Goal: Task Accomplishment & Management: Manage account settings

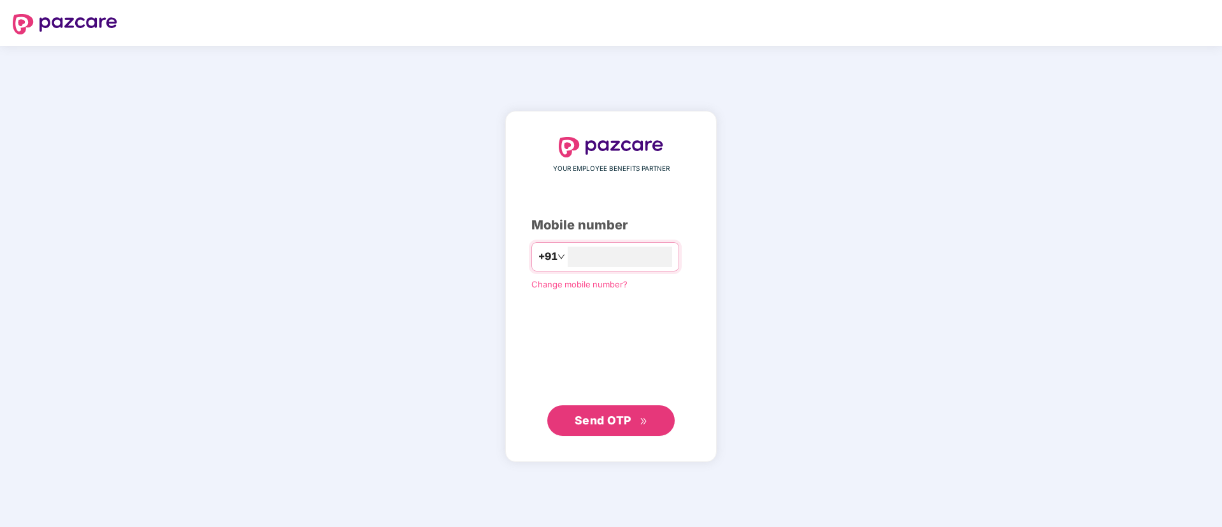
type input "**********"
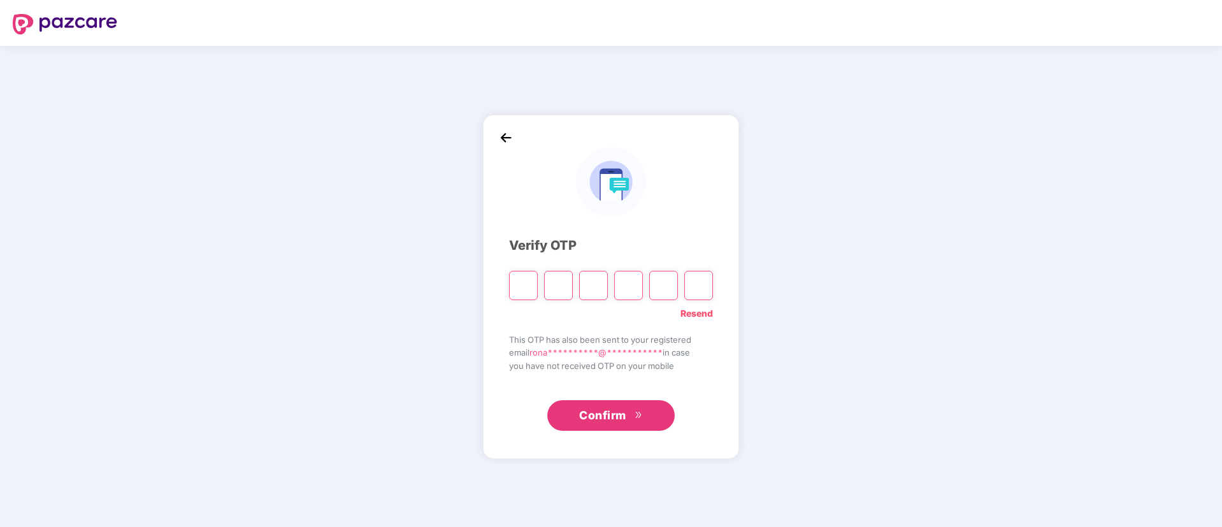
type input "*"
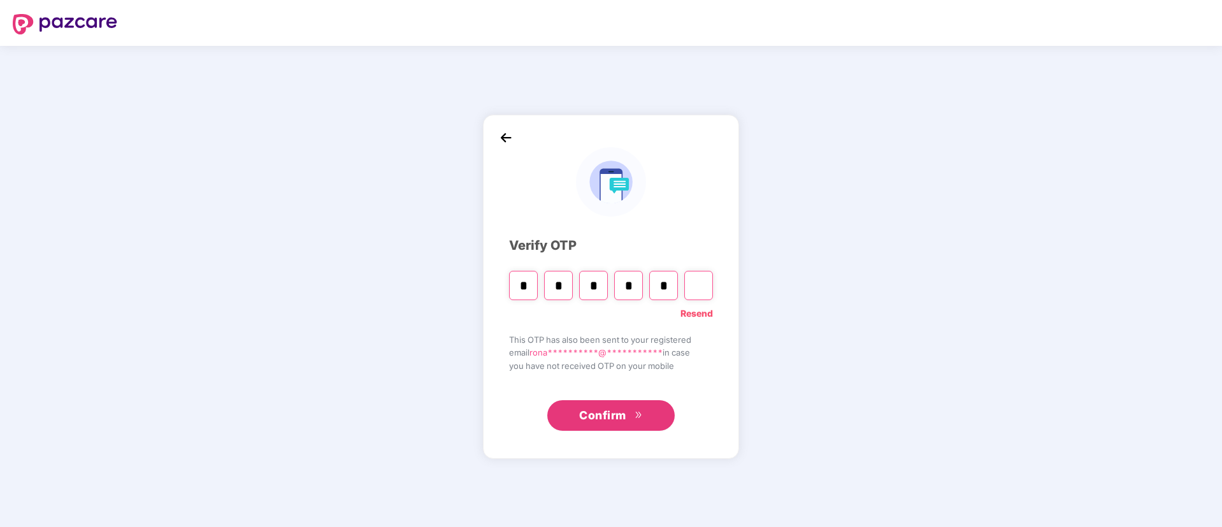
type input "*"
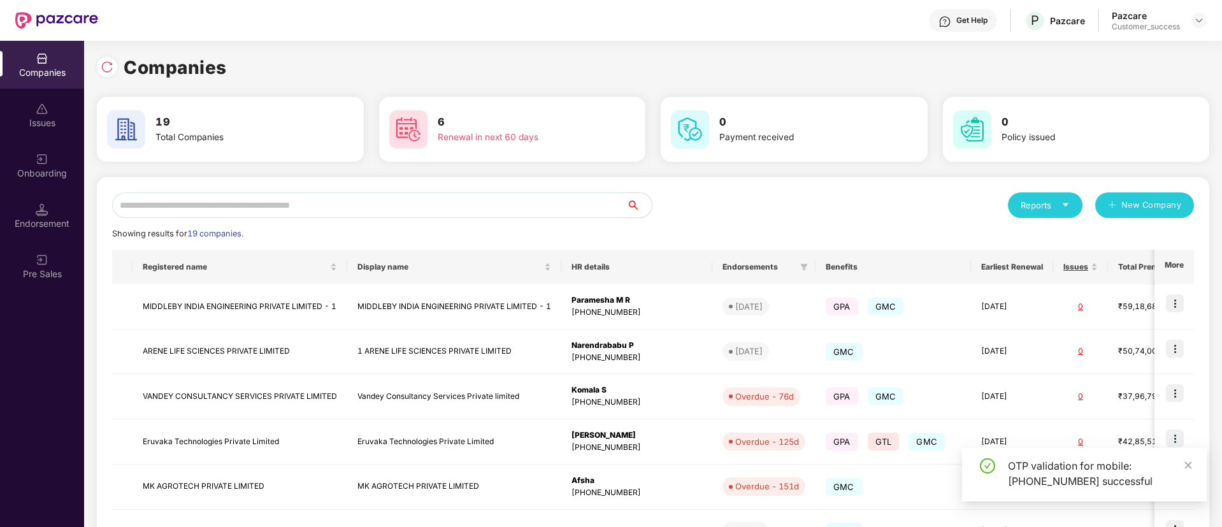
click at [318, 211] on input "text" at bounding box center [369, 204] width 514 height 25
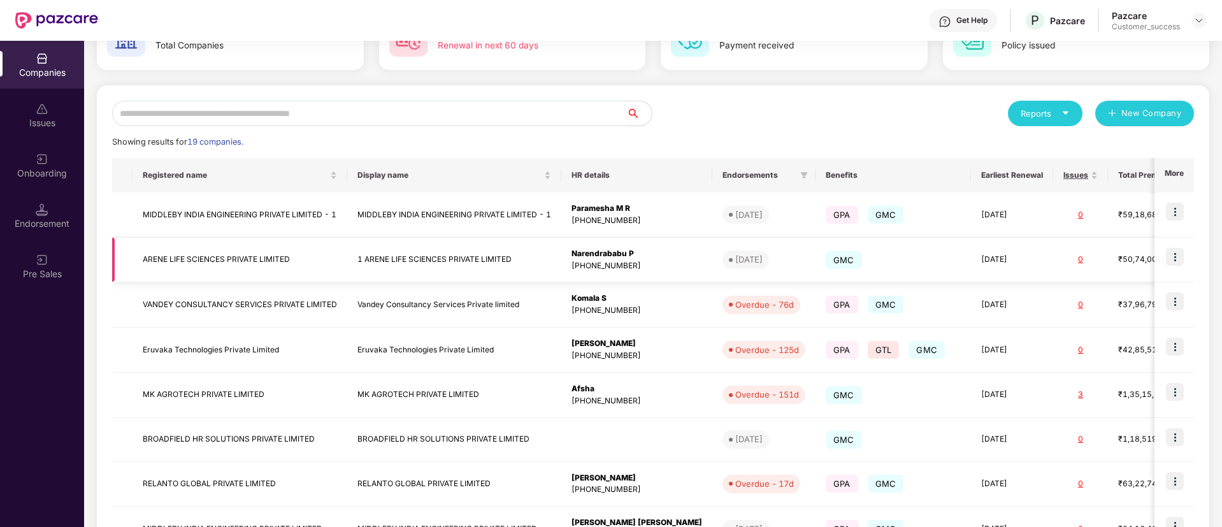
scroll to position [95, 0]
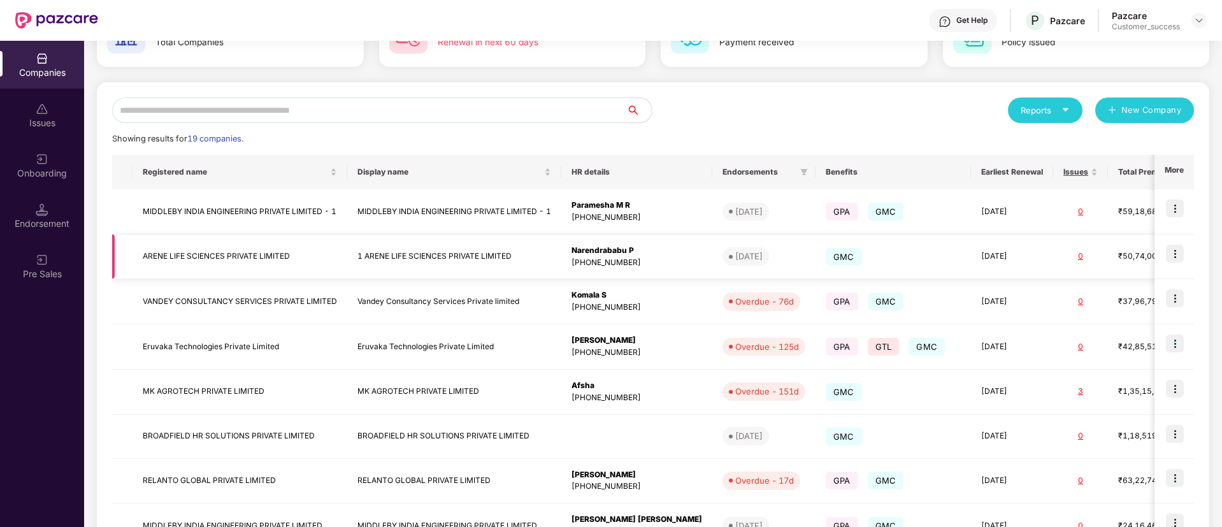
click at [1170, 255] on img at bounding box center [1175, 254] width 18 height 18
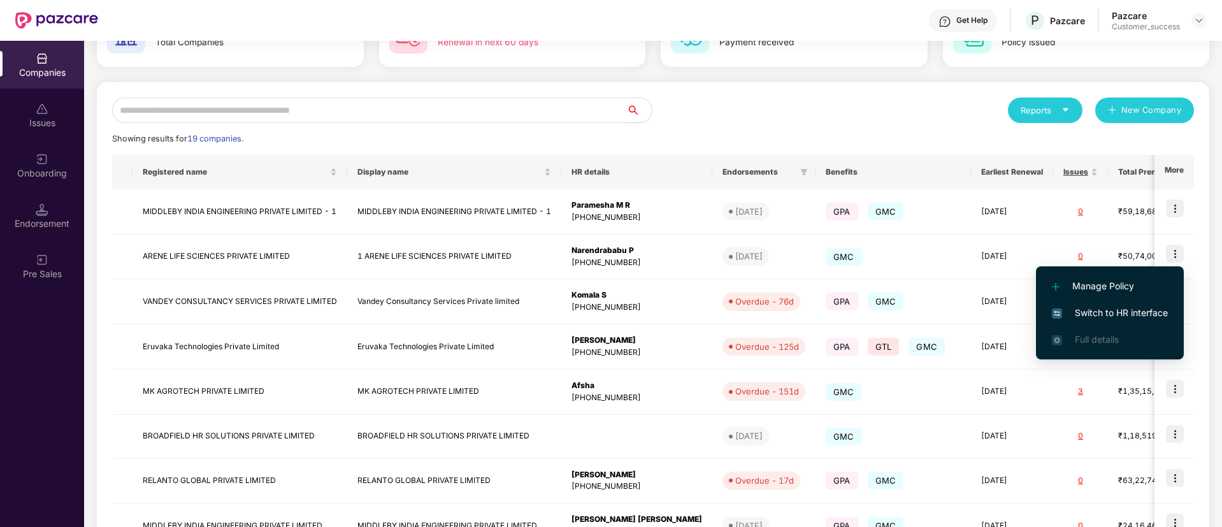
click at [1110, 311] on span "Switch to HR interface" at bounding box center [1110, 313] width 116 height 14
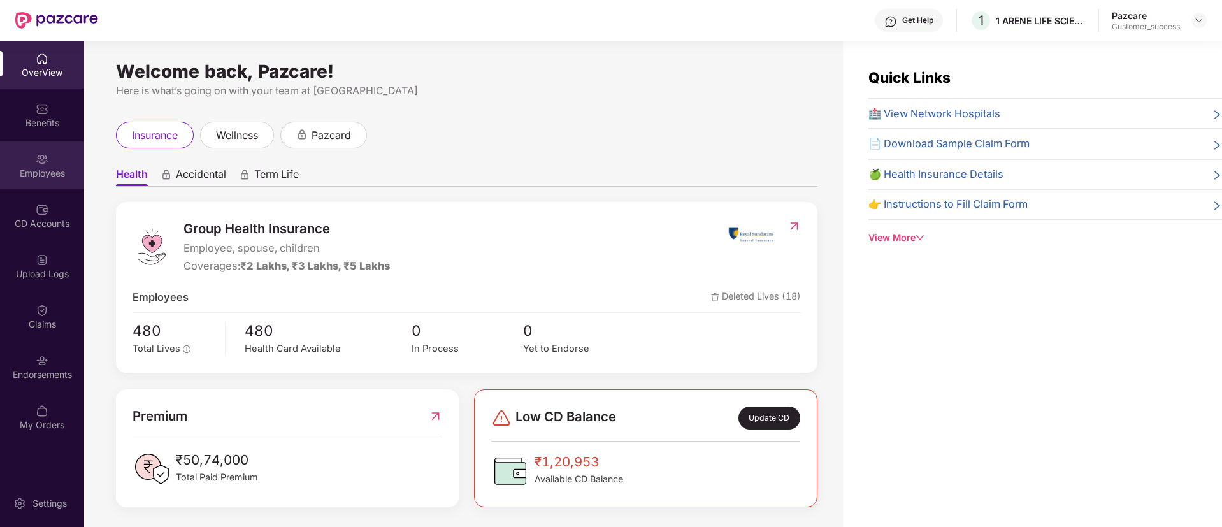
click at [33, 174] on div "Employees" at bounding box center [42, 173] width 84 height 13
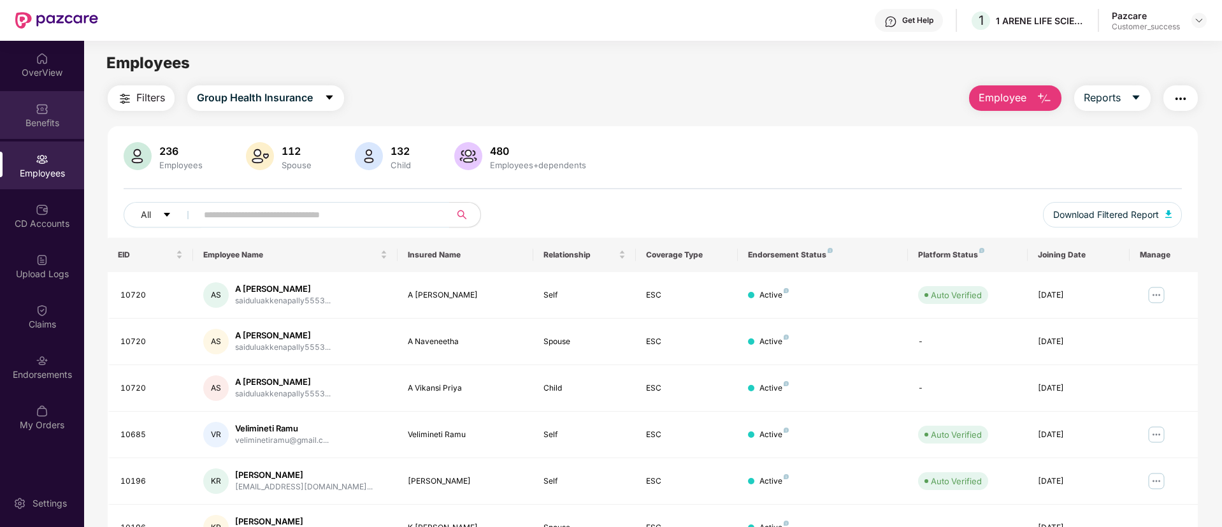
click at [38, 134] on div "Benefits" at bounding box center [42, 115] width 84 height 48
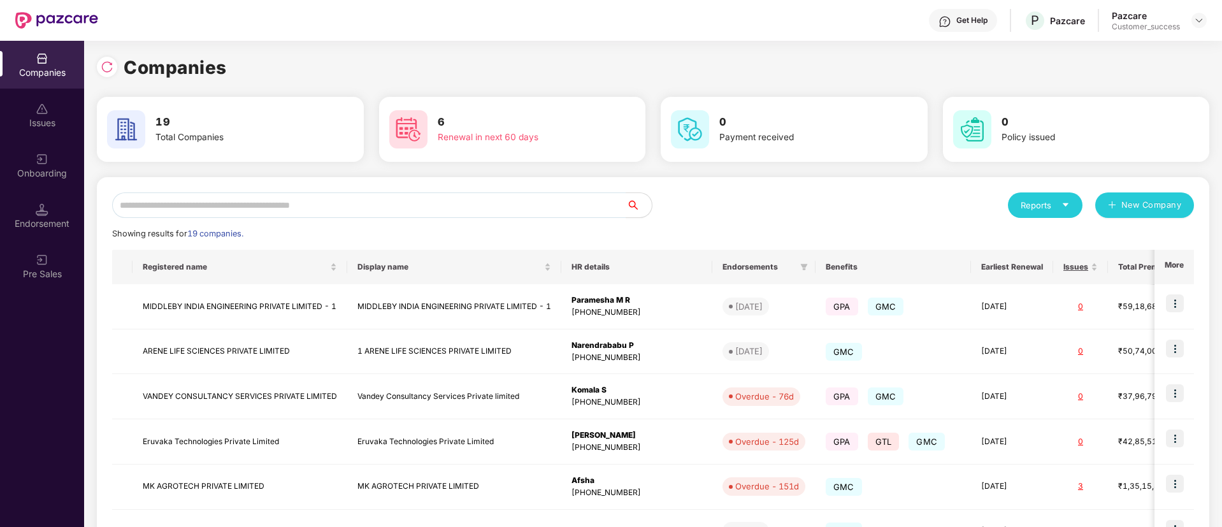
click at [1063, 201] on icon "caret-down" at bounding box center [1065, 205] width 8 height 8
click at [1122, 236] on img at bounding box center [1121, 238] width 13 height 13
click at [1063, 204] on icon "caret-down" at bounding box center [1065, 205] width 8 height 8
click at [1122, 238] on img at bounding box center [1121, 238] width 13 height 13
click at [1069, 201] on icon "caret-down" at bounding box center [1065, 205] width 8 height 8
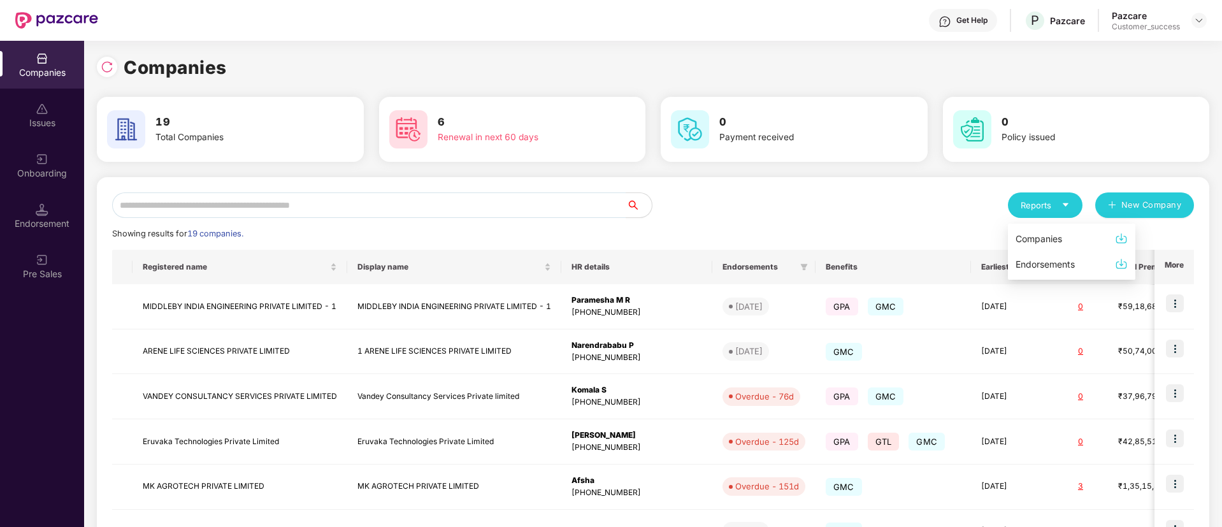
click at [1122, 240] on img at bounding box center [1121, 238] width 13 height 13
click at [1061, 203] on icon "caret-down" at bounding box center [1065, 205] width 8 height 8
click at [1124, 233] on img at bounding box center [1121, 238] width 13 height 13
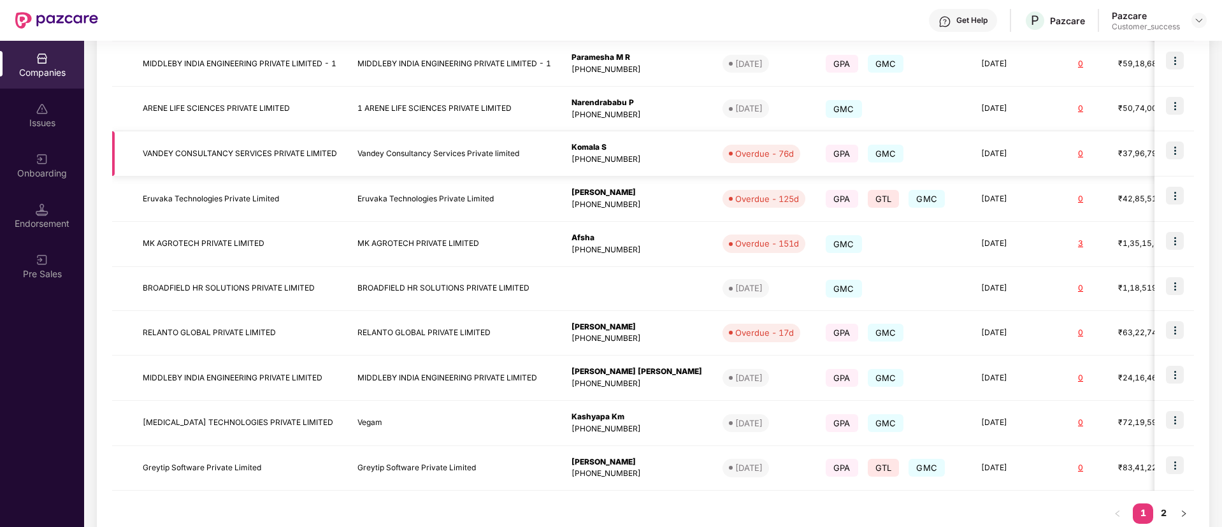
scroll to position [241, 0]
click at [1163, 519] on link "2" at bounding box center [1163, 513] width 20 height 19
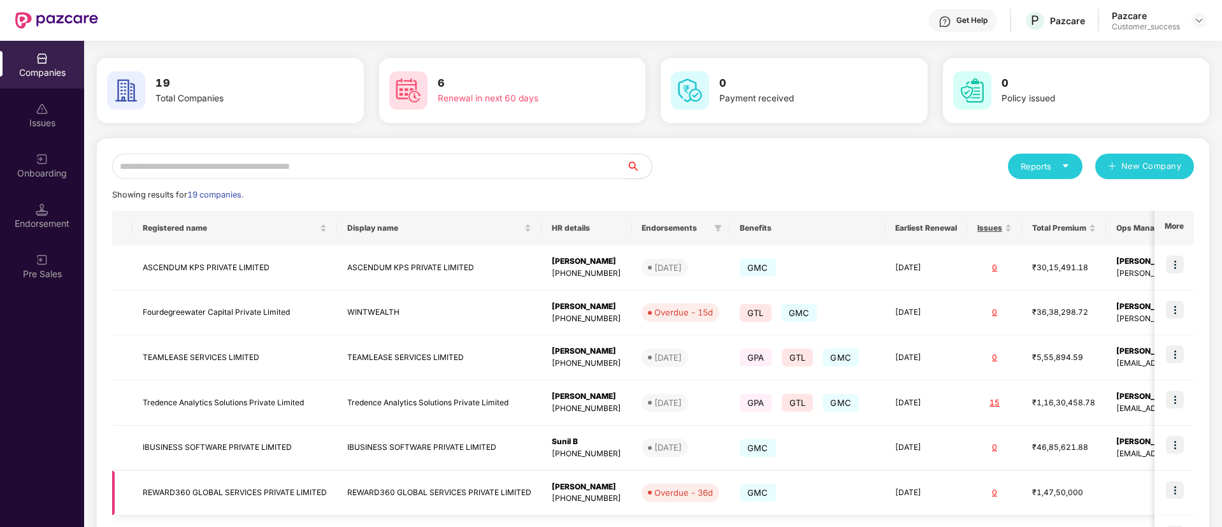
scroll to position [38, 0]
click at [1175, 264] on img at bounding box center [1175, 265] width 18 height 18
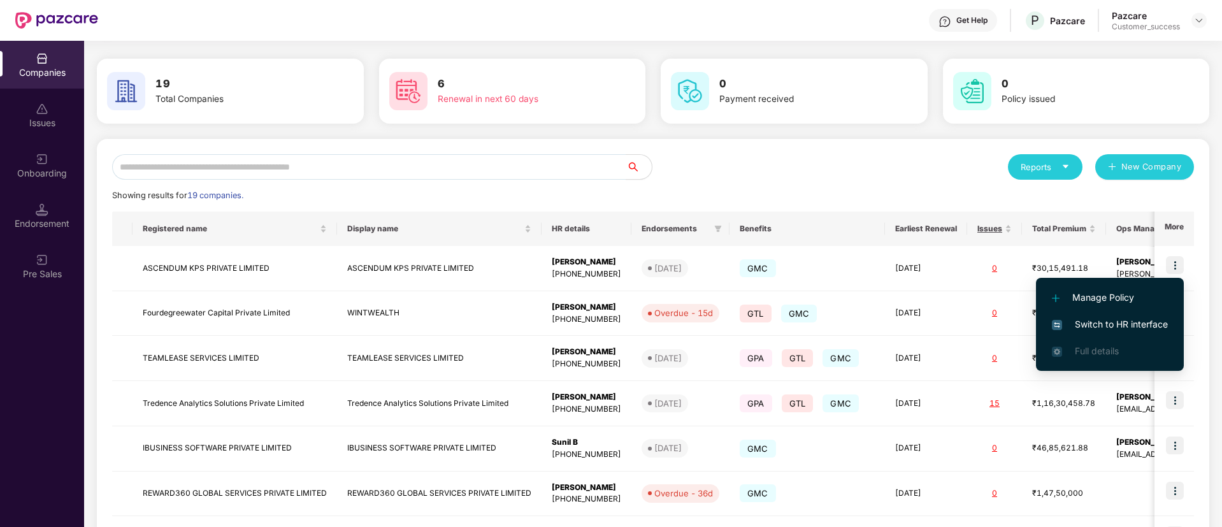
click at [1129, 315] on li "Switch to HR interface" at bounding box center [1110, 324] width 148 height 27
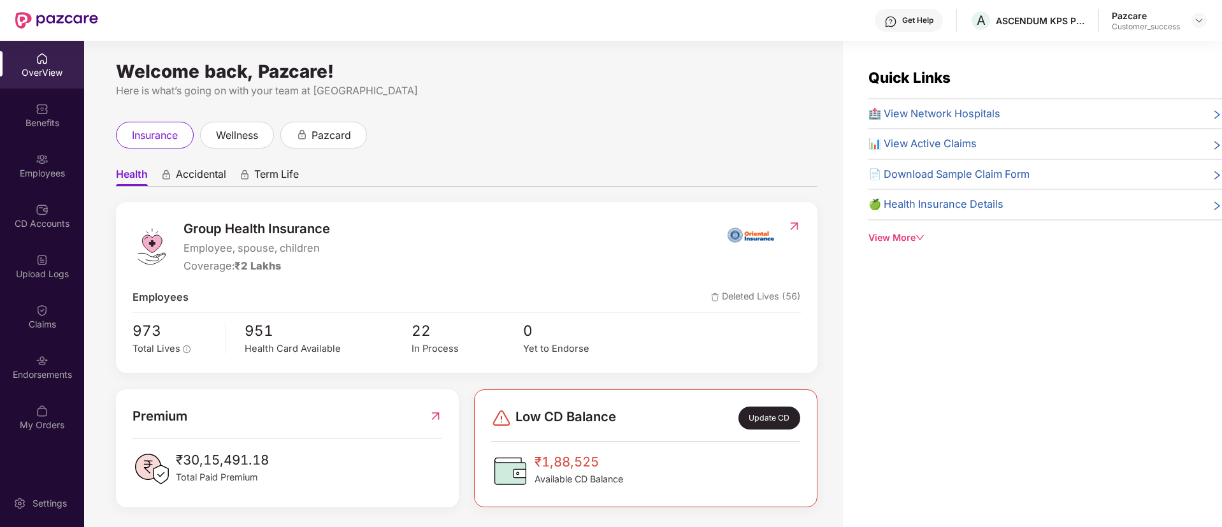
click at [44, 115] on img at bounding box center [42, 109] width 13 height 13
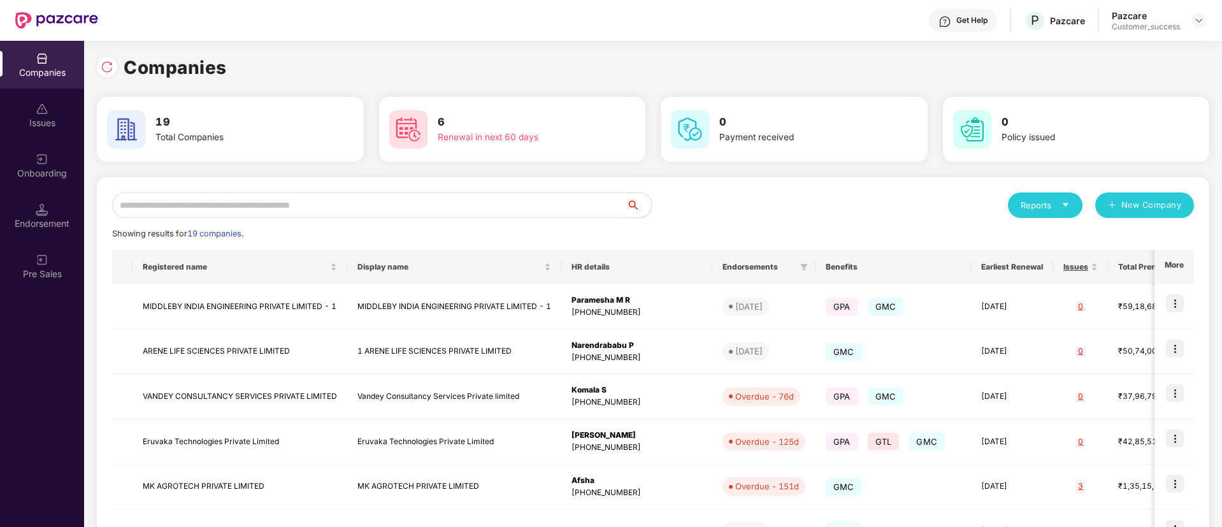
click at [225, 212] on input "text" at bounding box center [369, 204] width 514 height 25
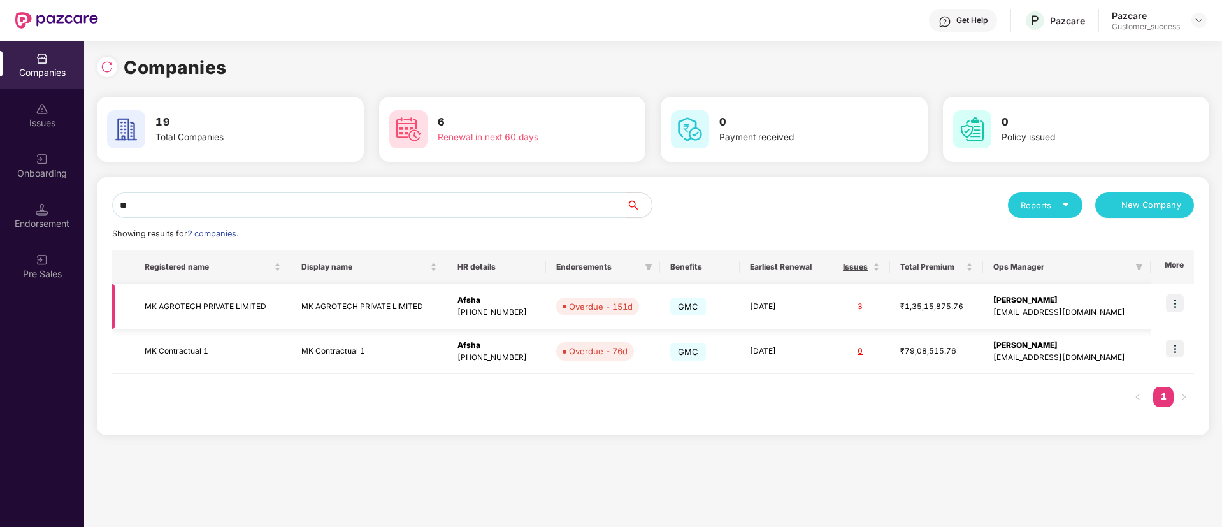
type input "**"
click at [1180, 303] on img at bounding box center [1175, 303] width 18 height 18
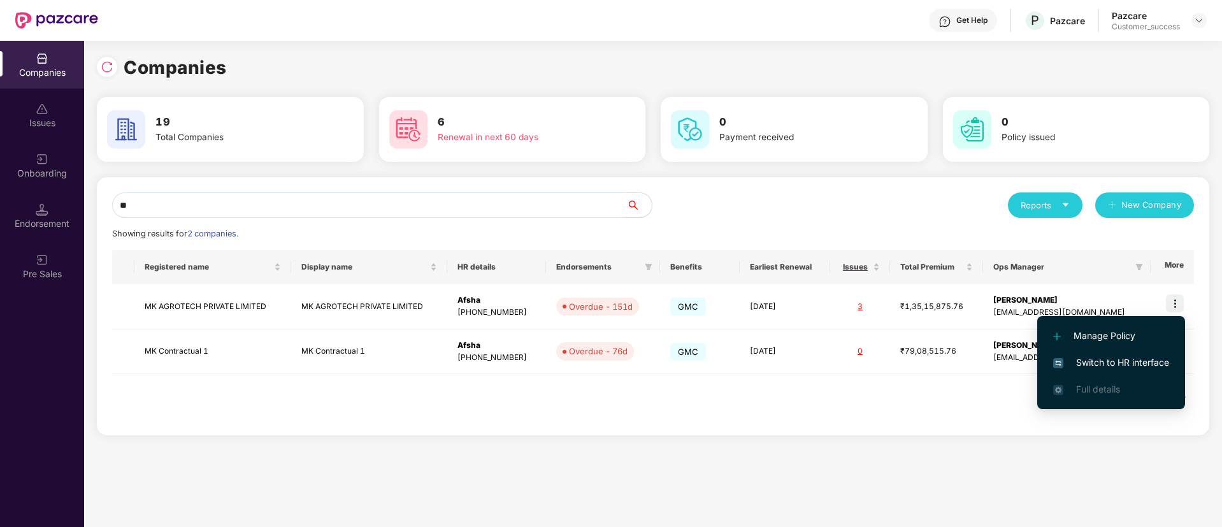
click at [1110, 366] on span "Switch to HR interface" at bounding box center [1111, 362] width 116 height 14
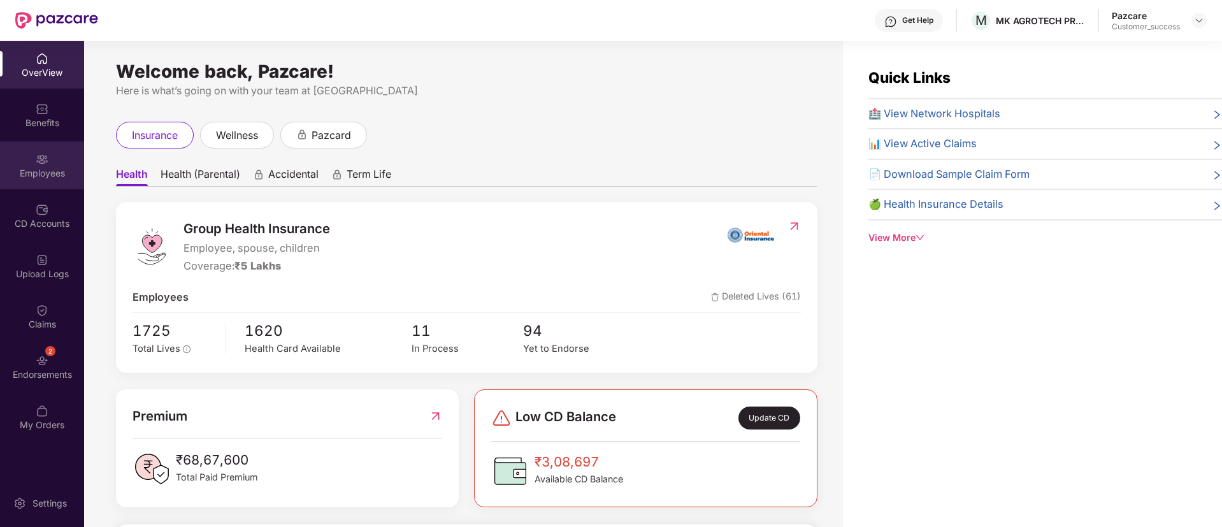
click at [62, 169] on div "Employees" at bounding box center [42, 173] width 84 height 13
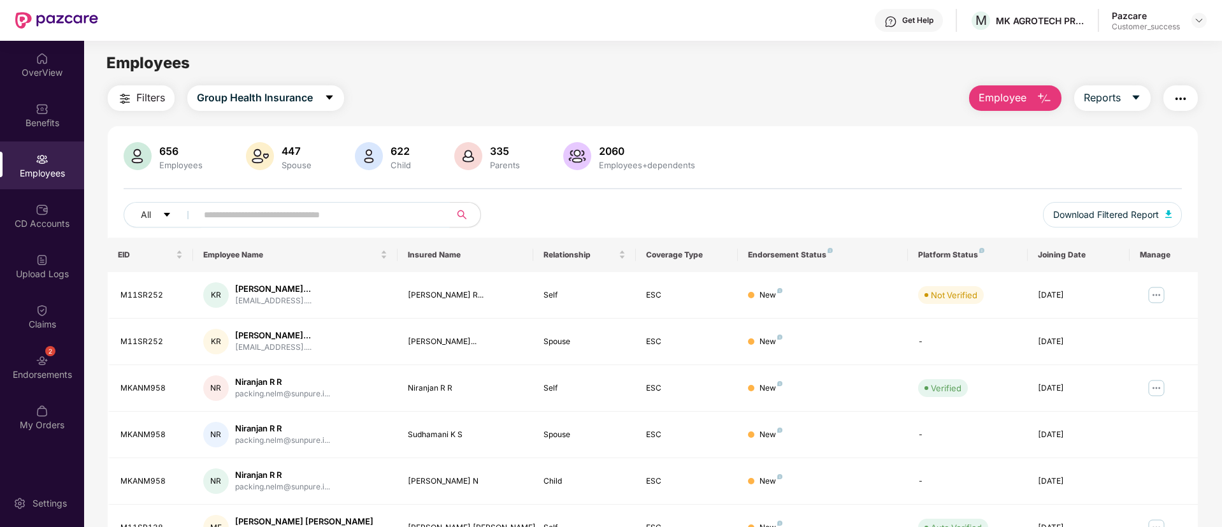
paste input "****"
click at [257, 210] on input "text" at bounding box center [318, 214] width 229 height 19
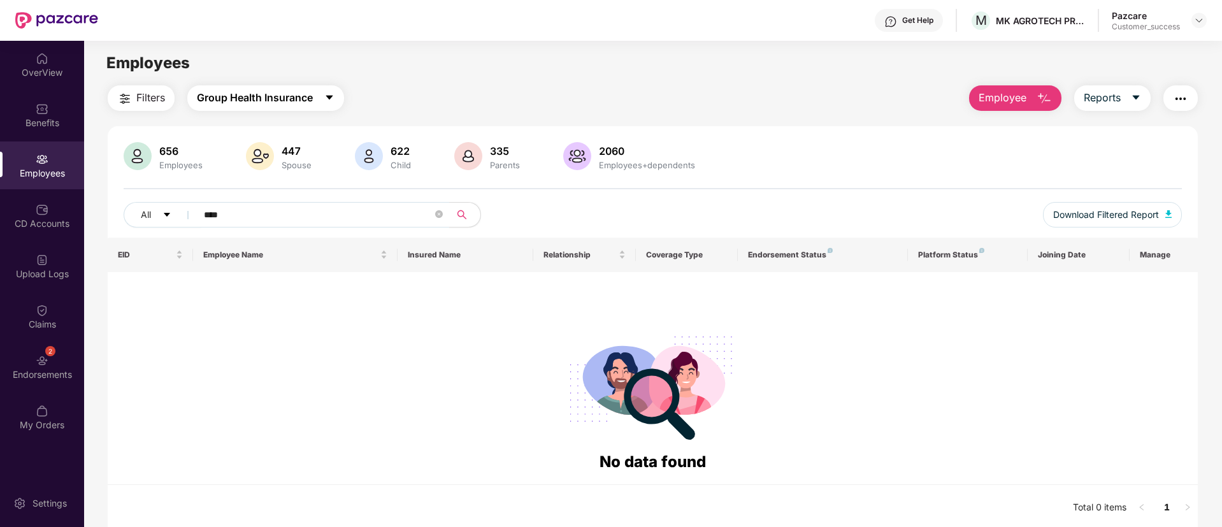
click at [296, 97] on span "Group Health Insurance" at bounding box center [255, 98] width 116 height 16
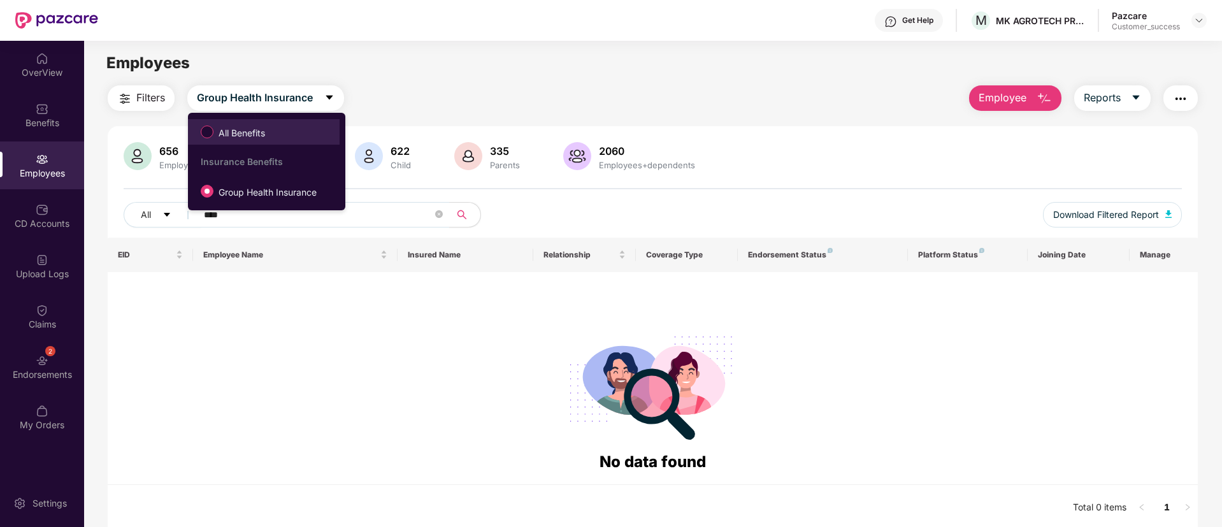
click at [266, 136] on span "All Benefits" at bounding box center [241, 133] width 57 height 14
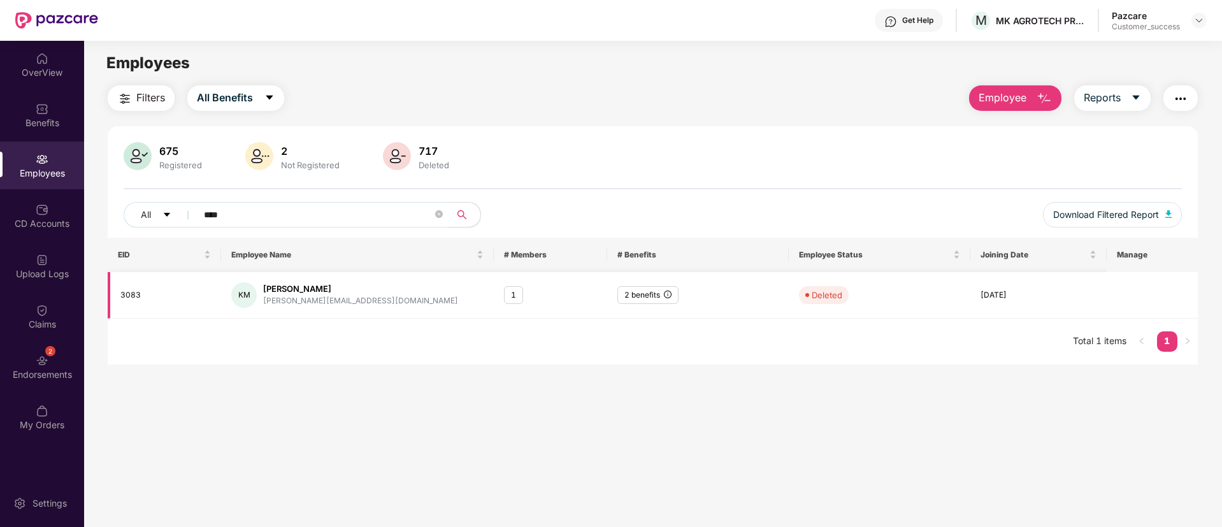
click at [1024, 297] on div "25 Feb 2025" at bounding box center [1038, 295] width 116 height 12
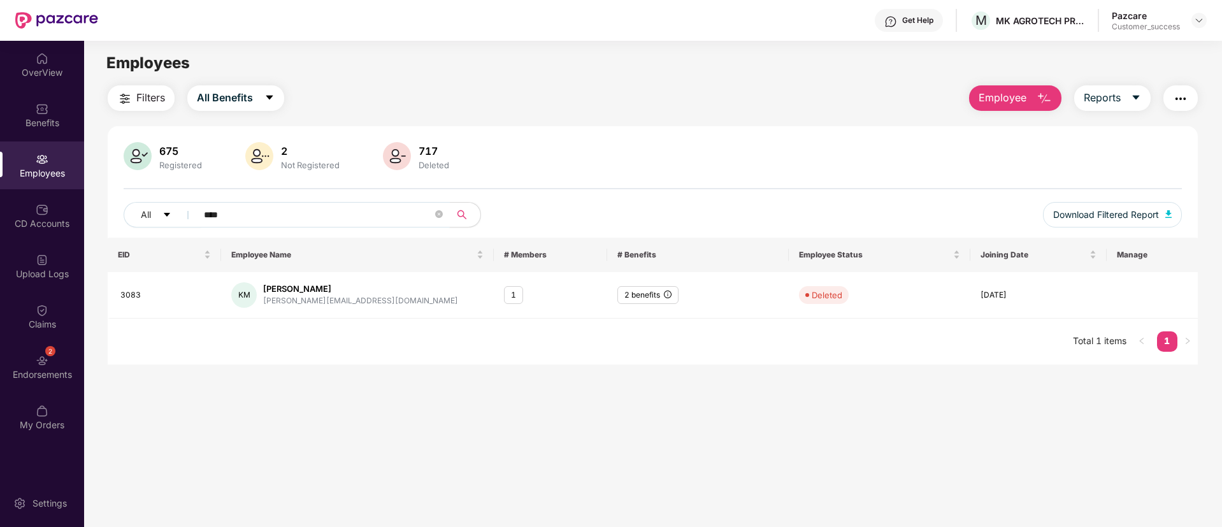
click at [283, 202] on span "****" at bounding box center [319, 214] width 261 height 25
paste input "text"
type input "****"
click at [270, 98] on icon "caret-down" at bounding box center [269, 98] width 7 height 4
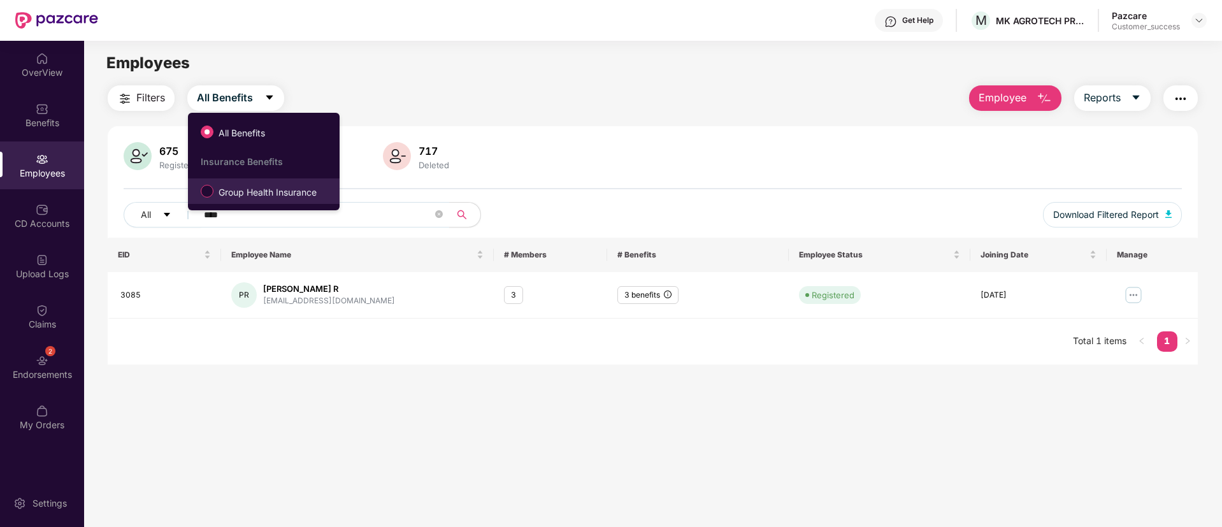
click at [301, 190] on span "Group Health Insurance" at bounding box center [267, 192] width 108 height 14
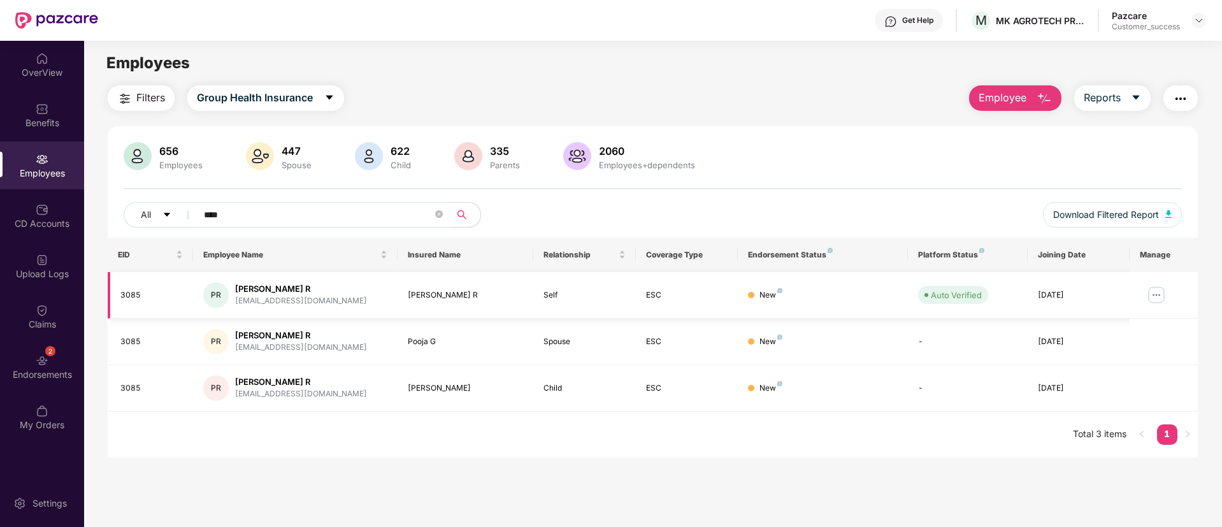
click at [1150, 299] on img at bounding box center [1156, 295] width 20 height 20
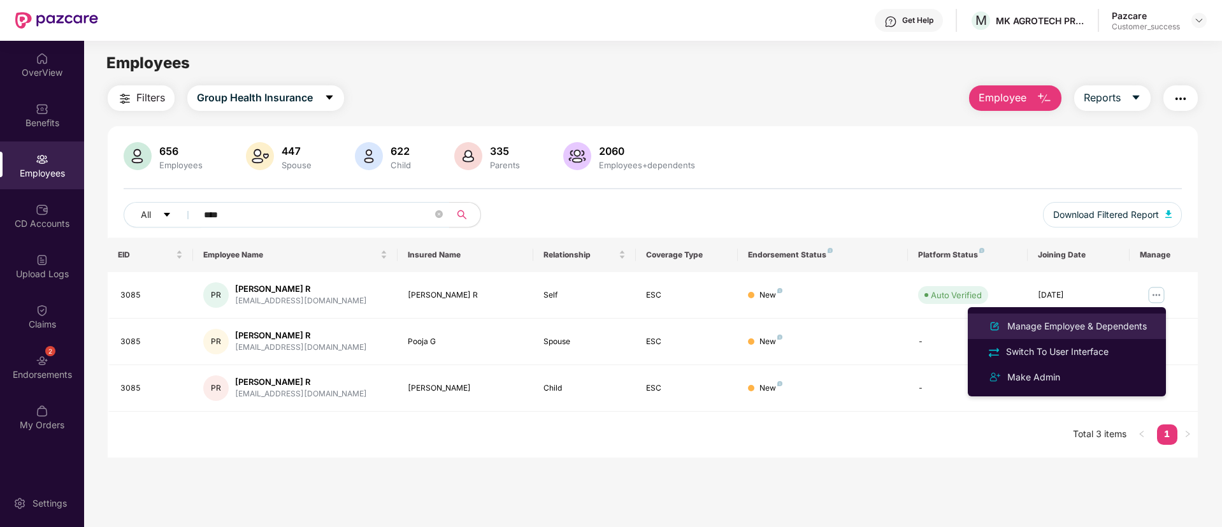
click at [1100, 330] on div "Manage Employee & Dependents" at bounding box center [1077, 326] width 145 height 14
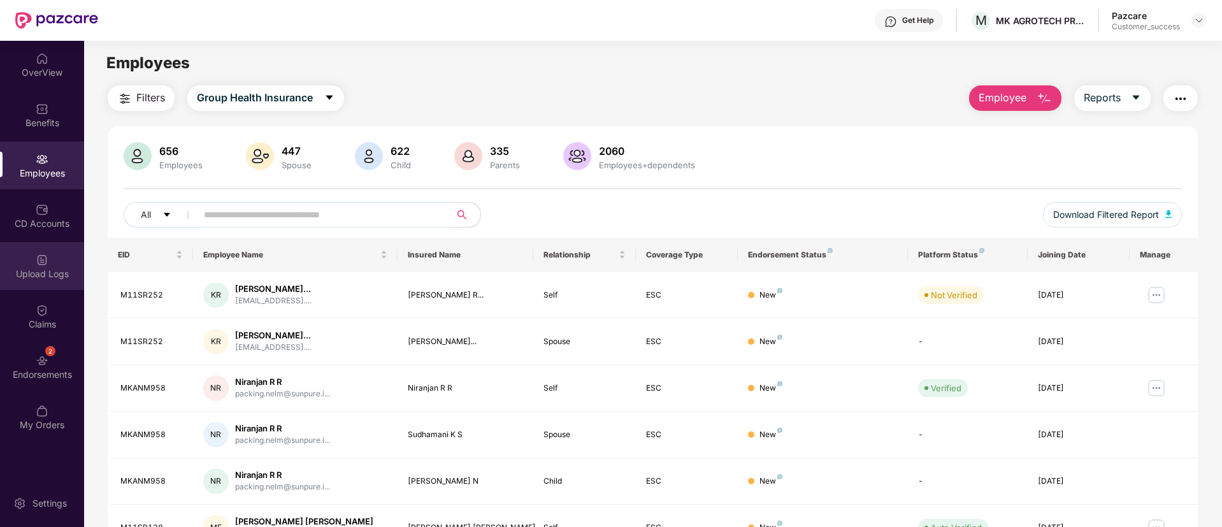
click at [55, 271] on div "Upload Logs" at bounding box center [42, 274] width 84 height 13
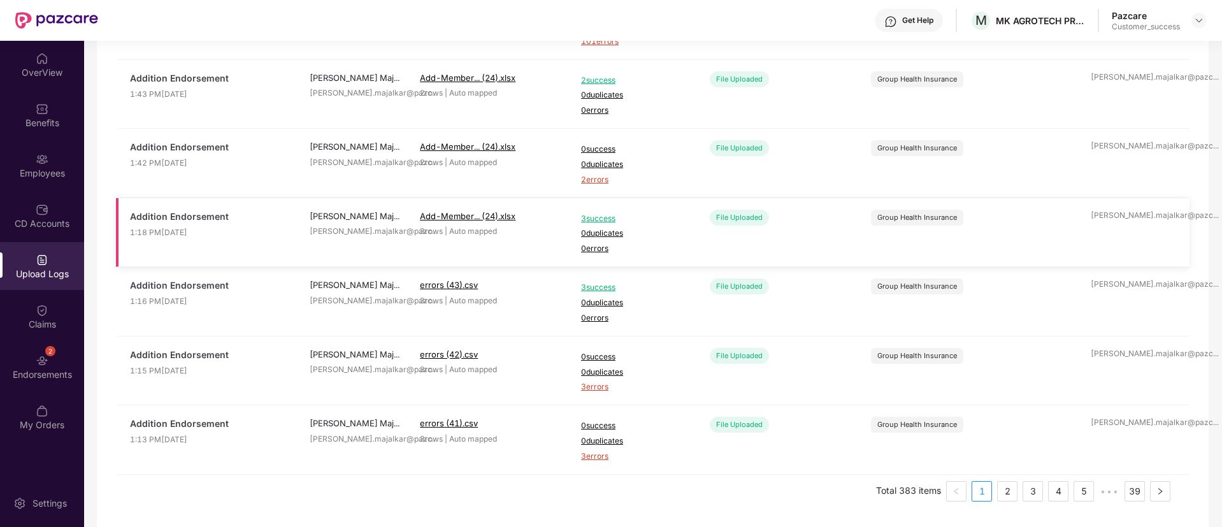
scroll to position [316, 0]
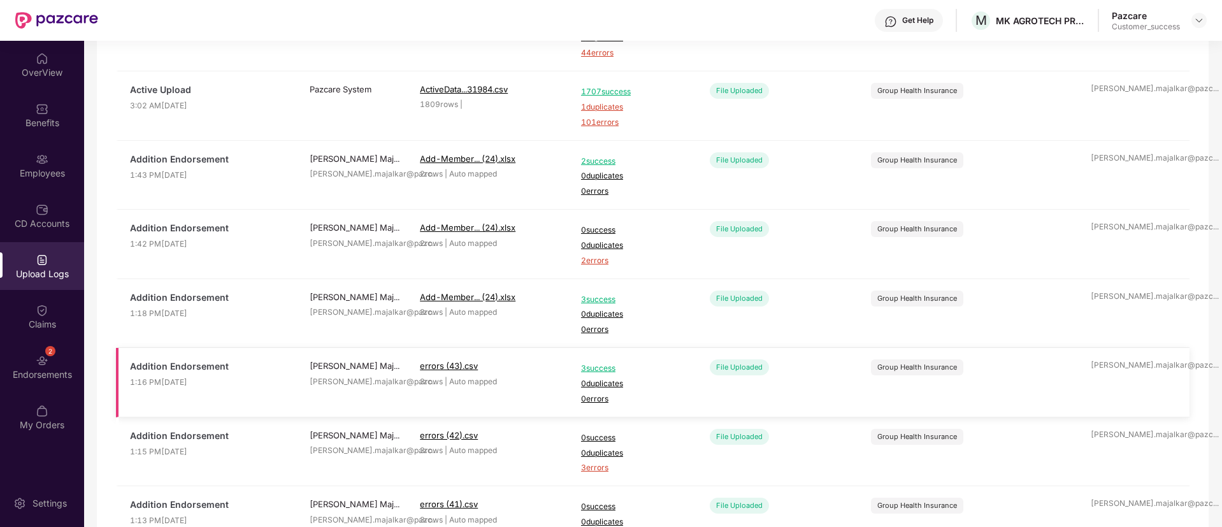
click at [594, 369] on span "3 success" at bounding box center [634, 368] width 106 height 12
click at [599, 299] on span "3 success" at bounding box center [634, 300] width 106 height 12
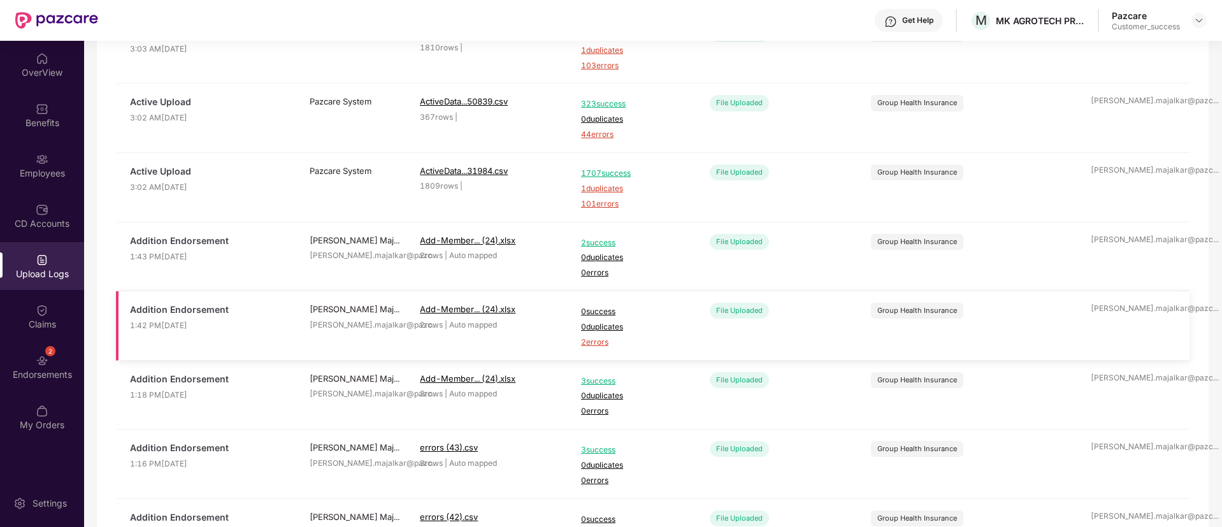
scroll to position [229, 0]
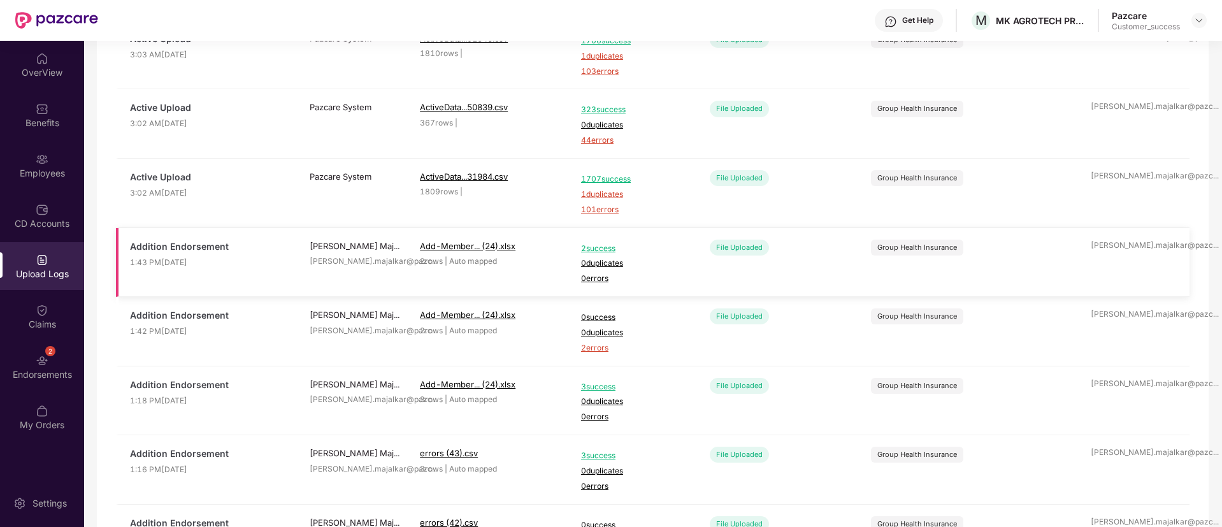
click at [598, 246] on span "2 success" at bounding box center [634, 249] width 106 height 12
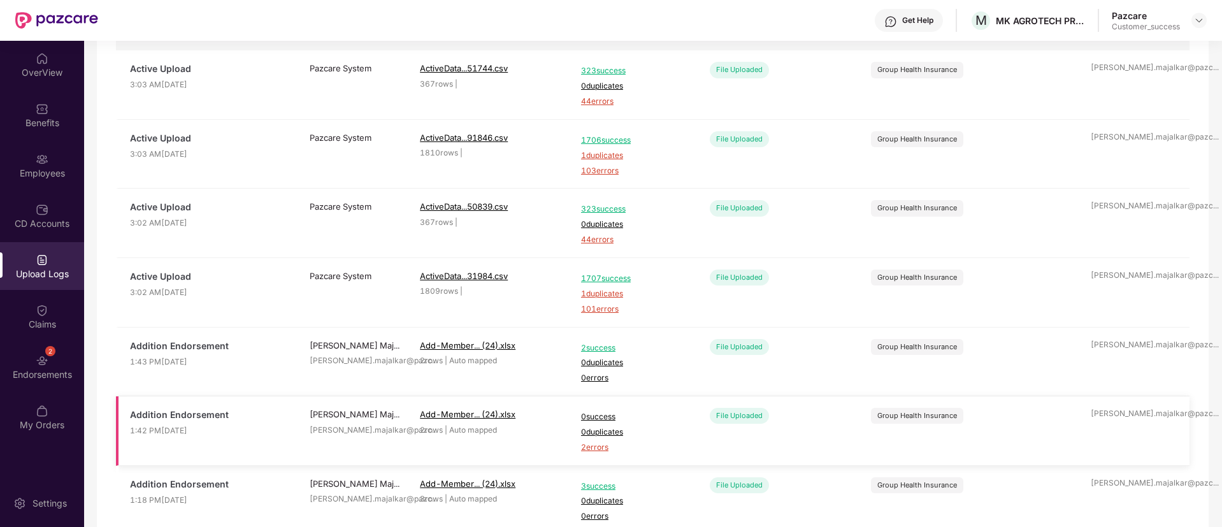
scroll to position [122, 0]
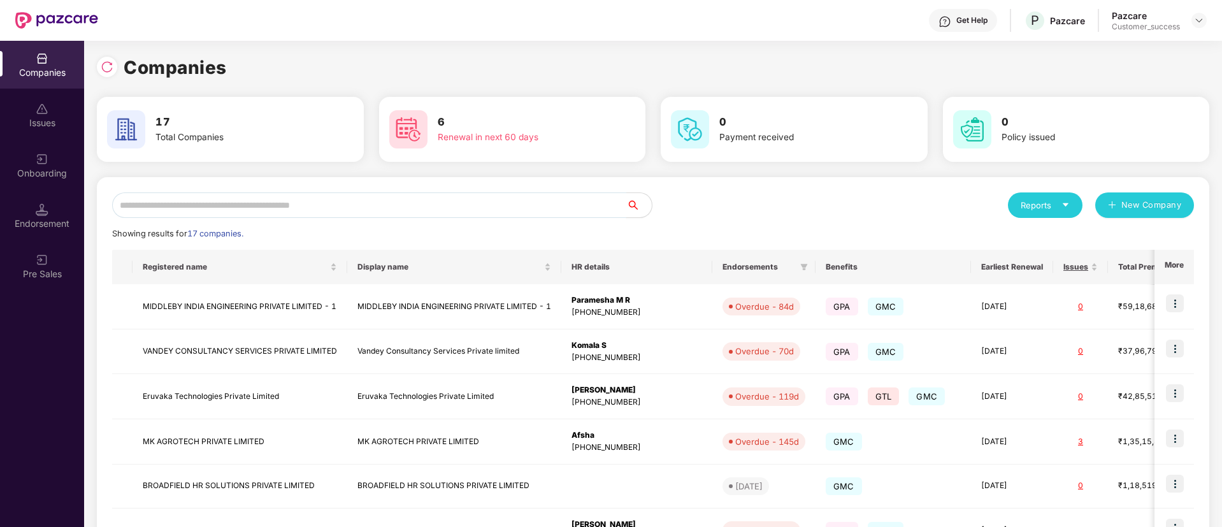
click at [543, 193] on input "text" at bounding box center [369, 204] width 514 height 25
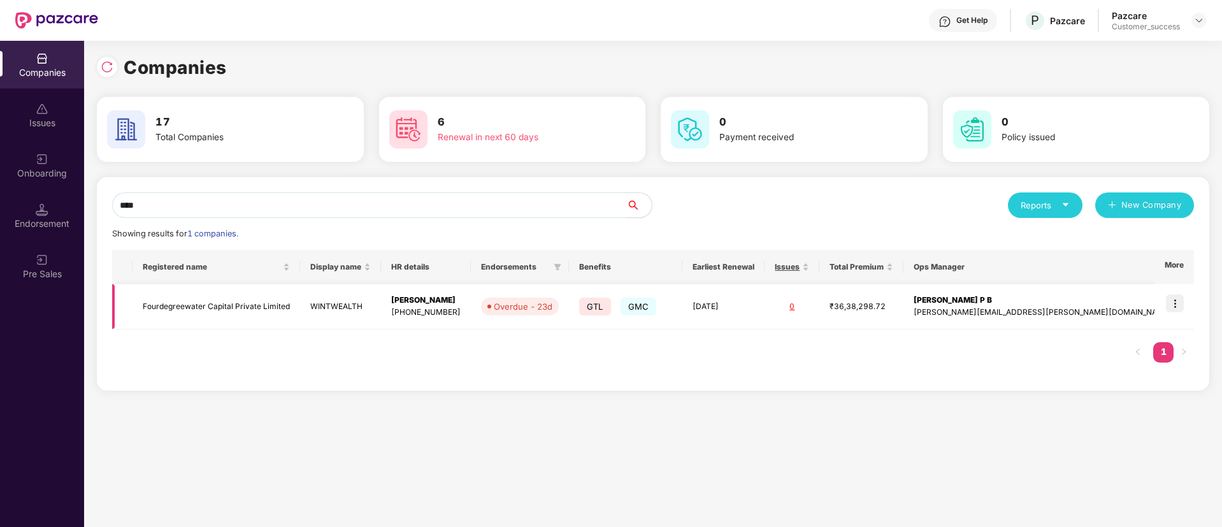
type input "****"
click at [1179, 296] on img at bounding box center [1175, 303] width 18 height 18
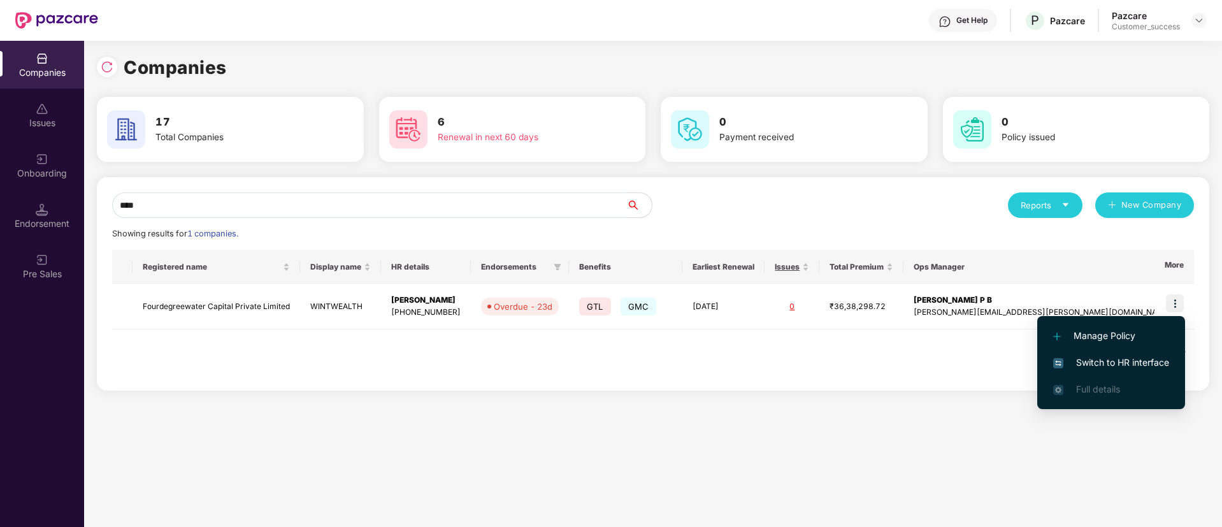
click at [1113, 363] on span "Switch to HR interface" at bounding box center [1111, 362] width 116 height 14
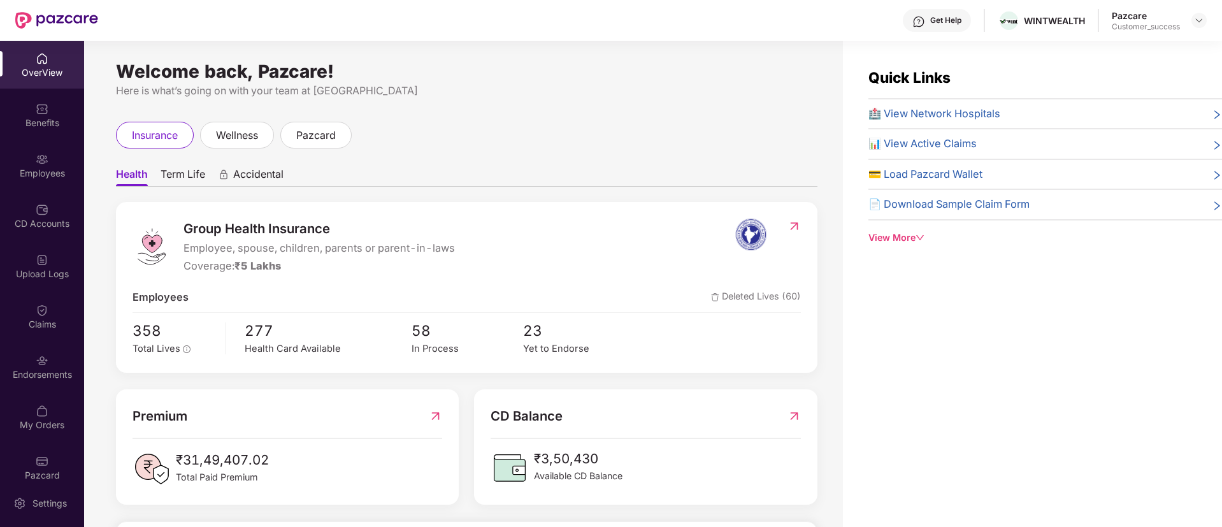
click at [37, 164] on img at bounding box center [42, 159] width 13 height 13
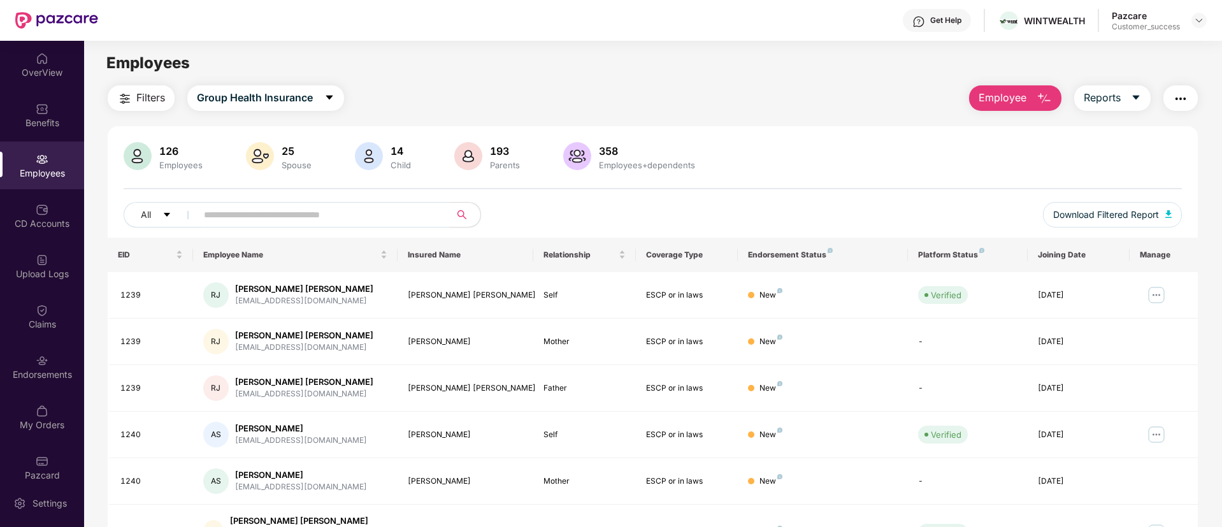
paste input "****"
click at [352, 221] on input "text" at bounding box center [318, 214] width 229 height 19
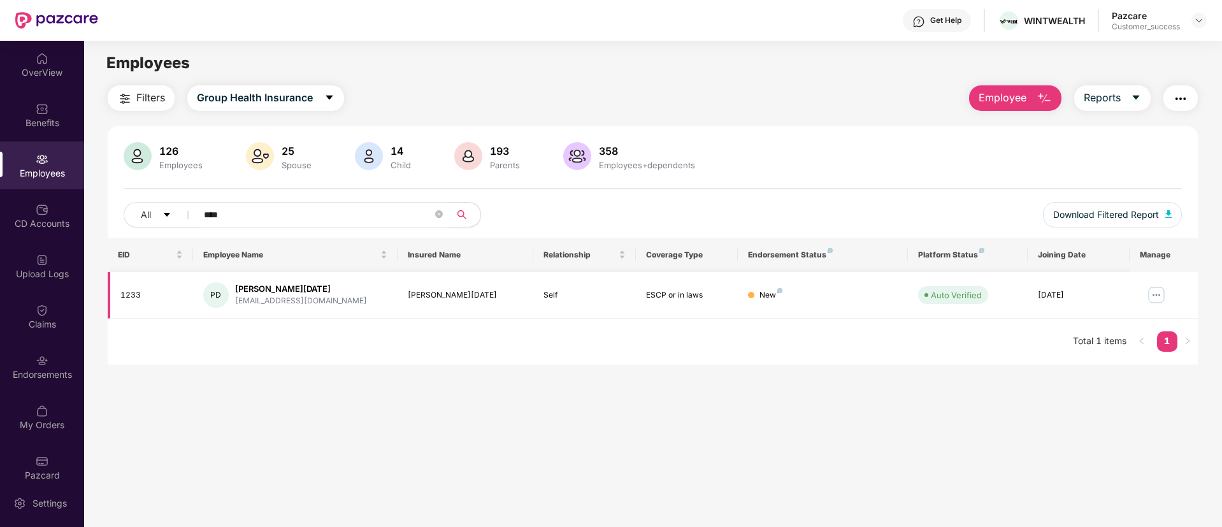
type input "****"
click at [290, 212] on input "****" at bounding box center [318, 214] width 229 height 19
drag, startPoint x: 45, startPoint y: 89, endPoint x: 39, endPoint y: 98, distance: 10.3
click at [39, 98] on div "OverView Benefits Employees CD Accounts Upload Logs Claims Endorsements My Orde…" at bounding box center [42, 260] width 84 height 438
click at [39, 98] on div "Benefits" at bounding box center [42, 115] width 84 height 48
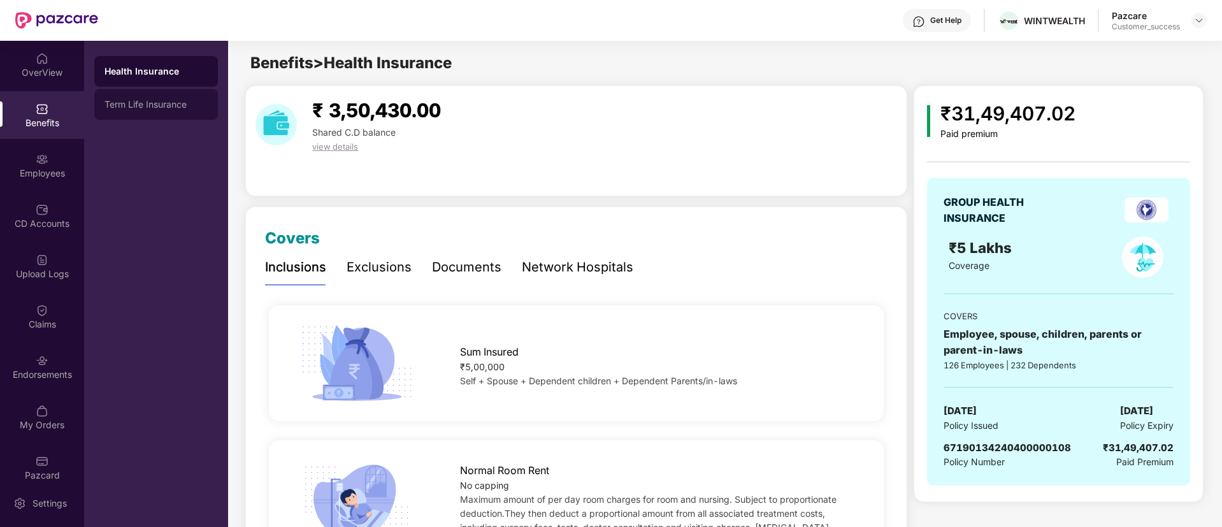
click at [180, 99] on div "Term Life Insurance" at bounding box center [155, 104] width 103 height 10
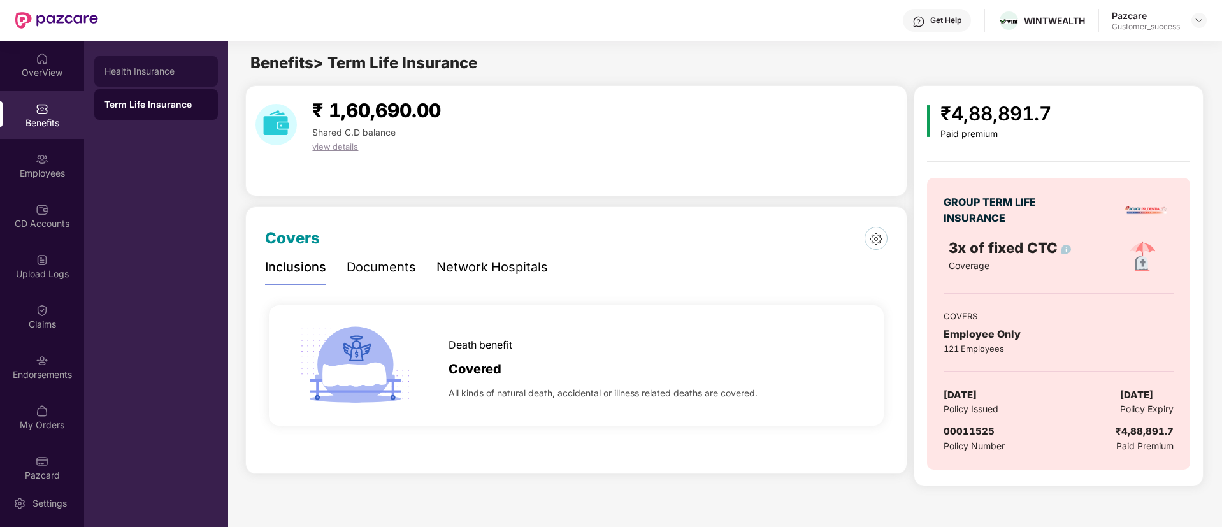
click at [180, 79] on div "Health Insurance" at bounding box center [156, 71] width 124 height 31
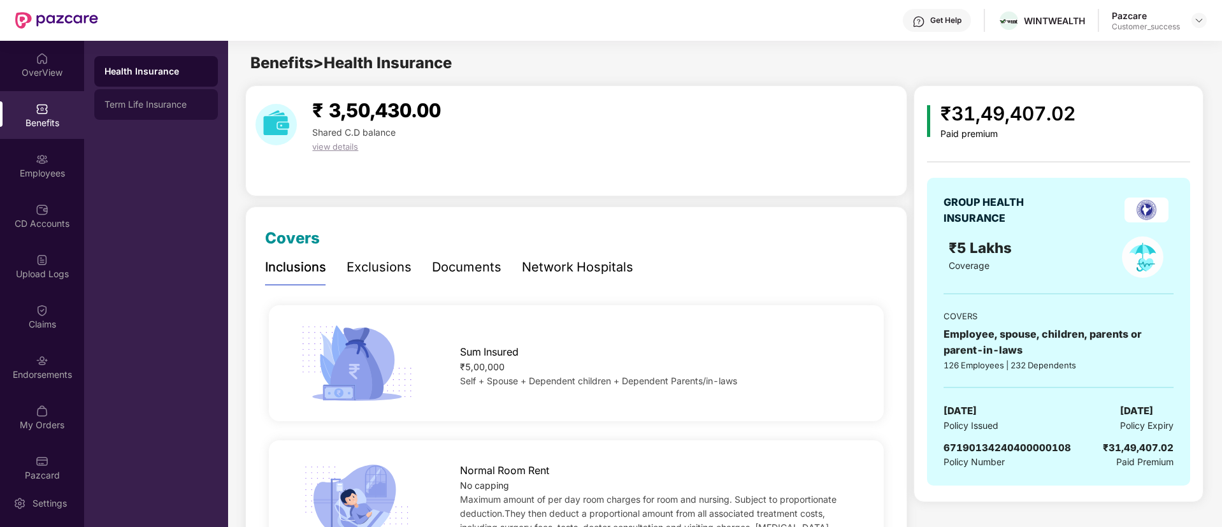
click at [173, 97] on div "Term Life Insurance" at bounding box center [156, 104] width 124 height 31
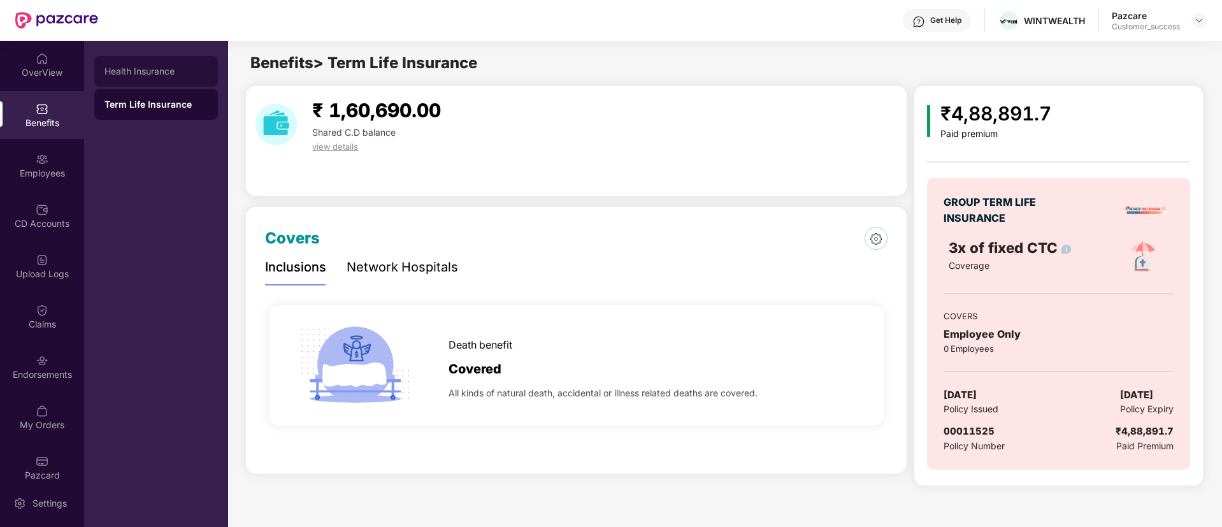
click at [165, 82] on div "Health Insurance" at bounding box center [156, 71] width 124 height 31
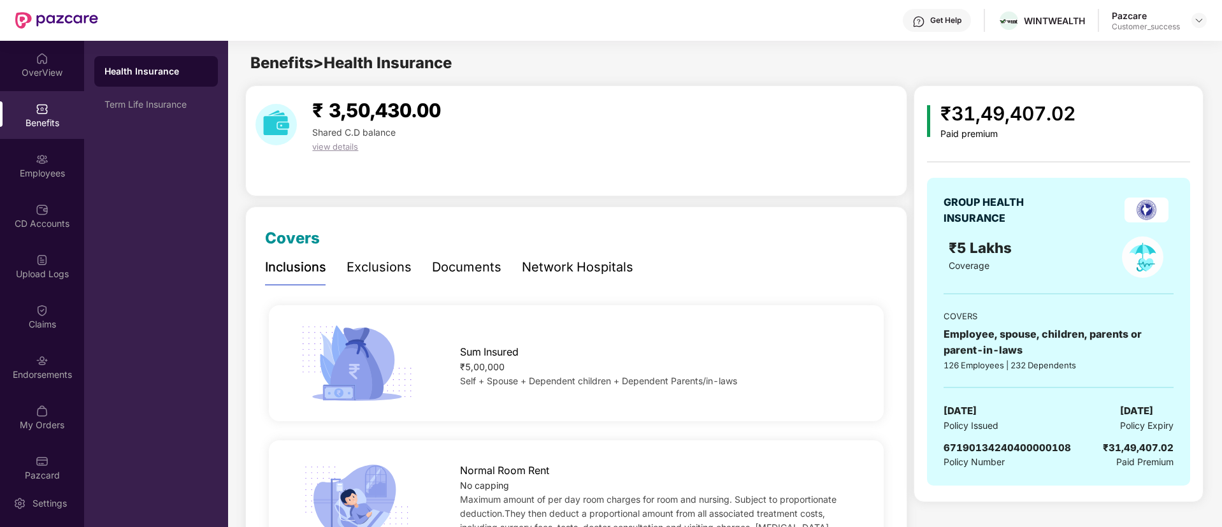
click at [165, 82] on div "Health Insurance" at bounding box center [156, 71] width 124 height 31
click at [160, 98] on div "Term Life Insurance" at bounding box center [156, 104] width 124 height 31
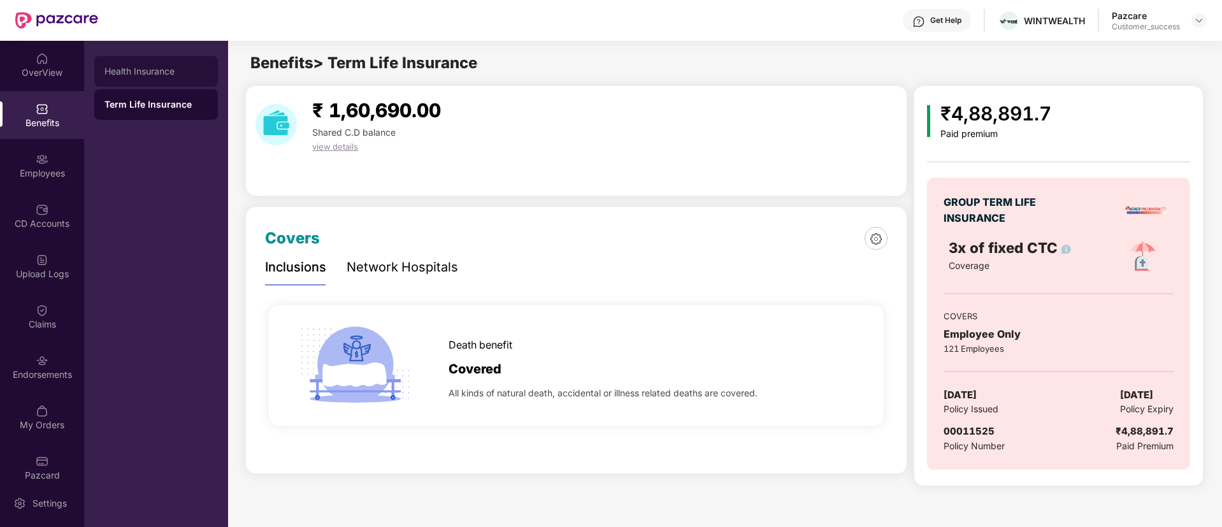
click at [166, 76] on div "Health Insurance" at bounding box center [155, 71] width 103 height 10
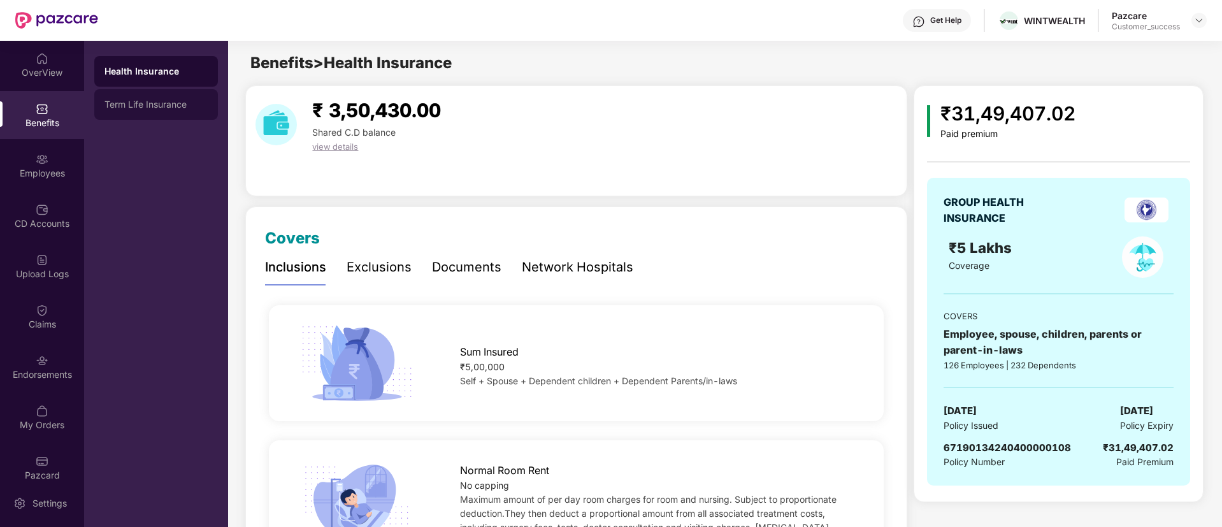
click at [178, 92] on div "Term Life Insurance" at bounding box center [156, 104] width 124 height 31
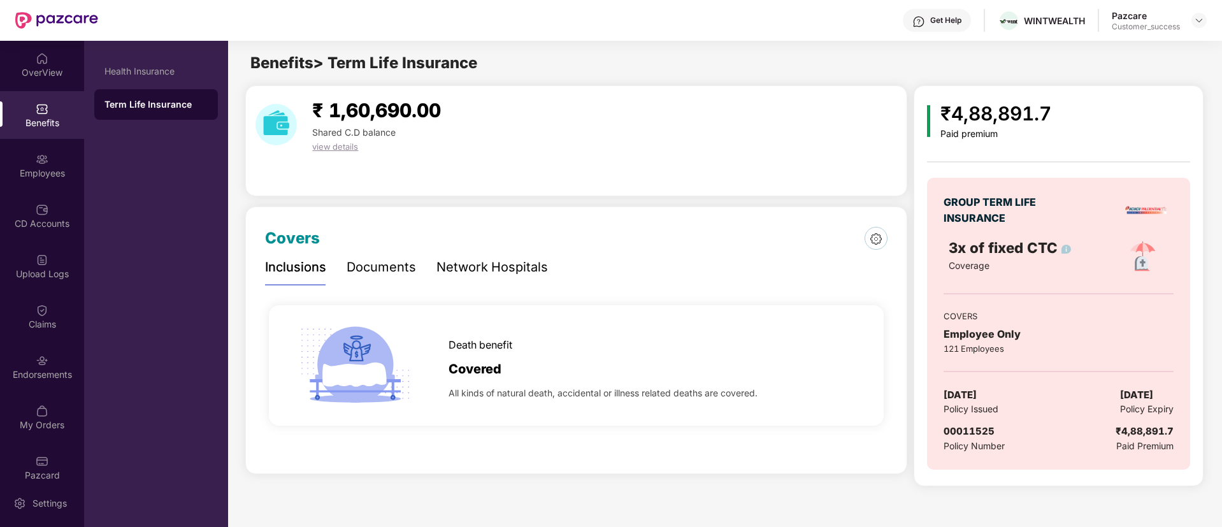
click at [652, 465] on div "Covers Inclusions Documents Network Hospitals Death benefit Covered All kinds o…" at bounding box center [576, 340] width 662 height 268
click at [156, 68] on div "Health Insurance" at bounding box center [155, 71] width 103 height 10
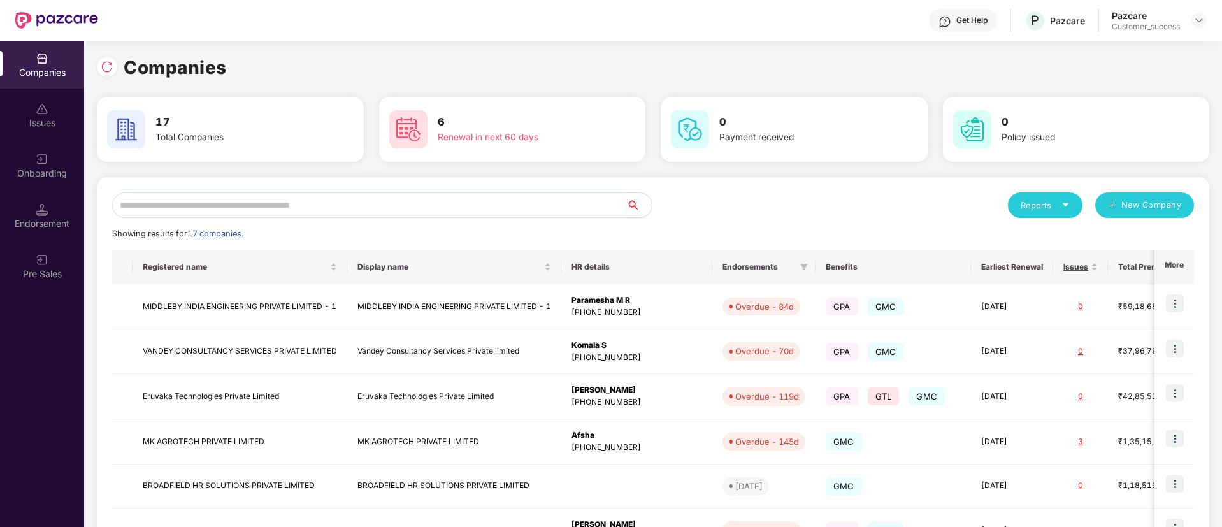
click at [412, 211] on input "text" at bounding box center [369, 204] width 514 height 25
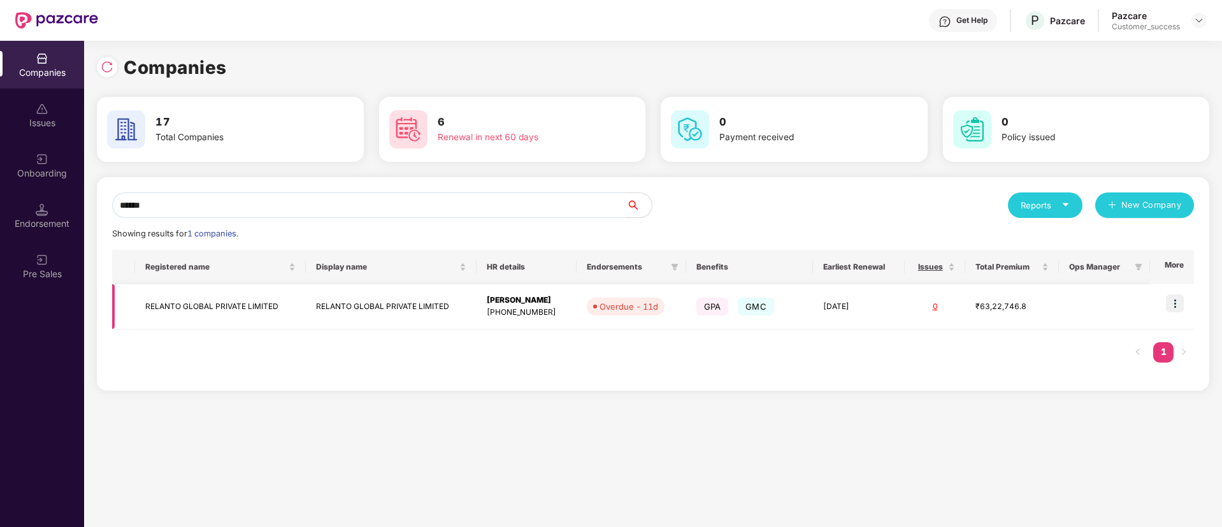
type input "******"
click at [1175, 301] on img at bounding box center [1175, 303] width 18 height 18
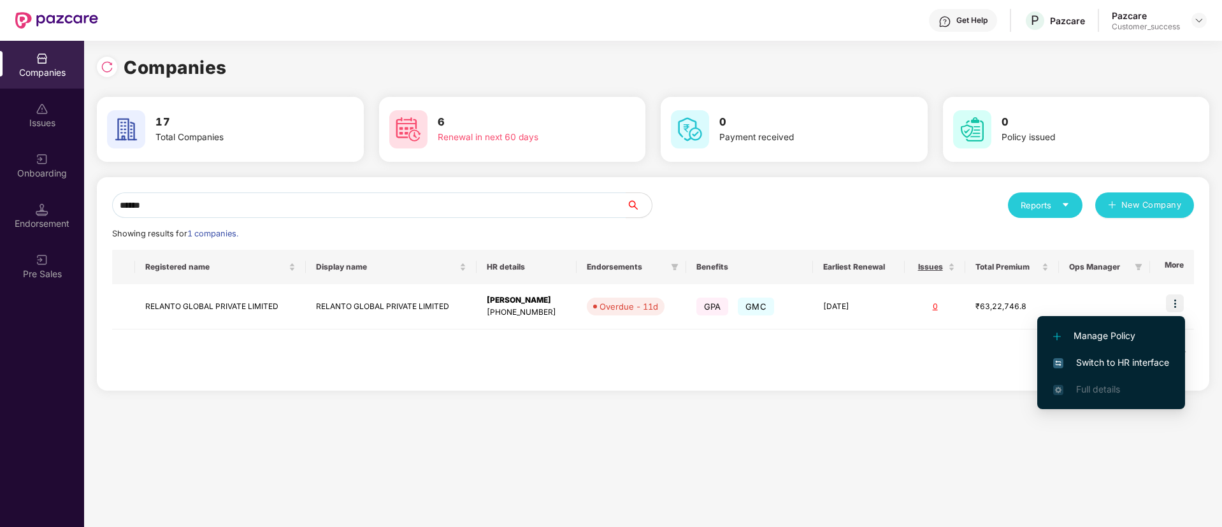
click at [1129, 357] on span "Switch to HR interface" at bounding box center [1111, 362] width 116 height 14
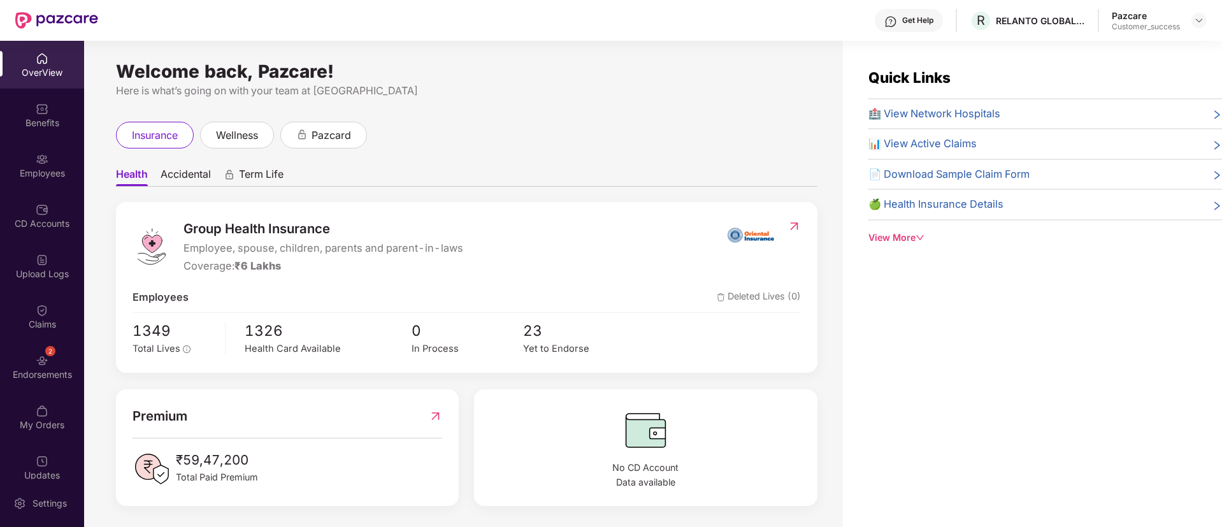
click at [33, 168] on div "Employees" at bounding box center [42, 173] width 84 height 13
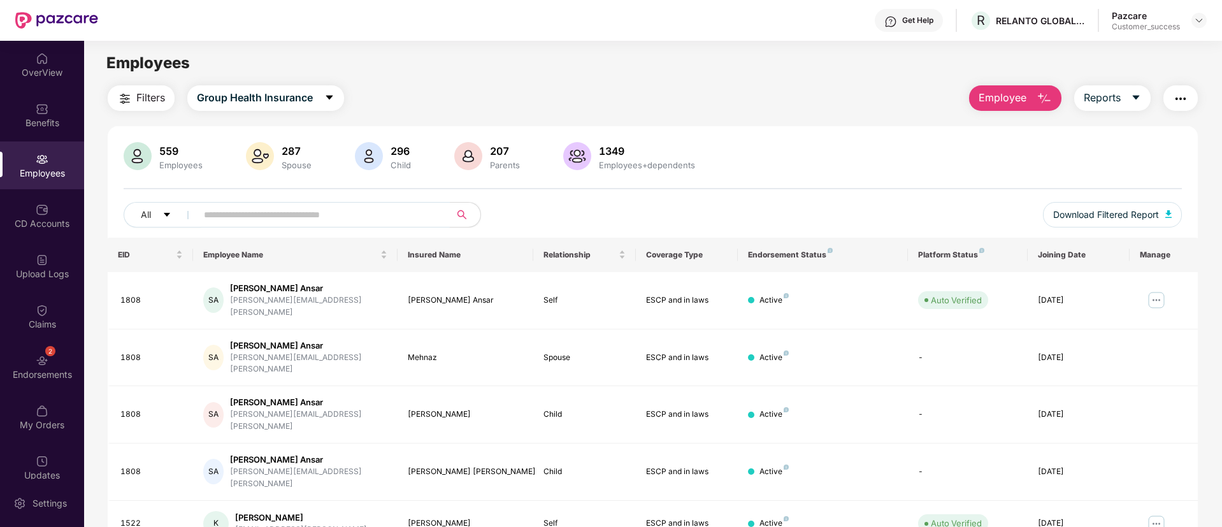
click at [286, 217] on input "text" at bounding box center [318, 214] width 229 height 19
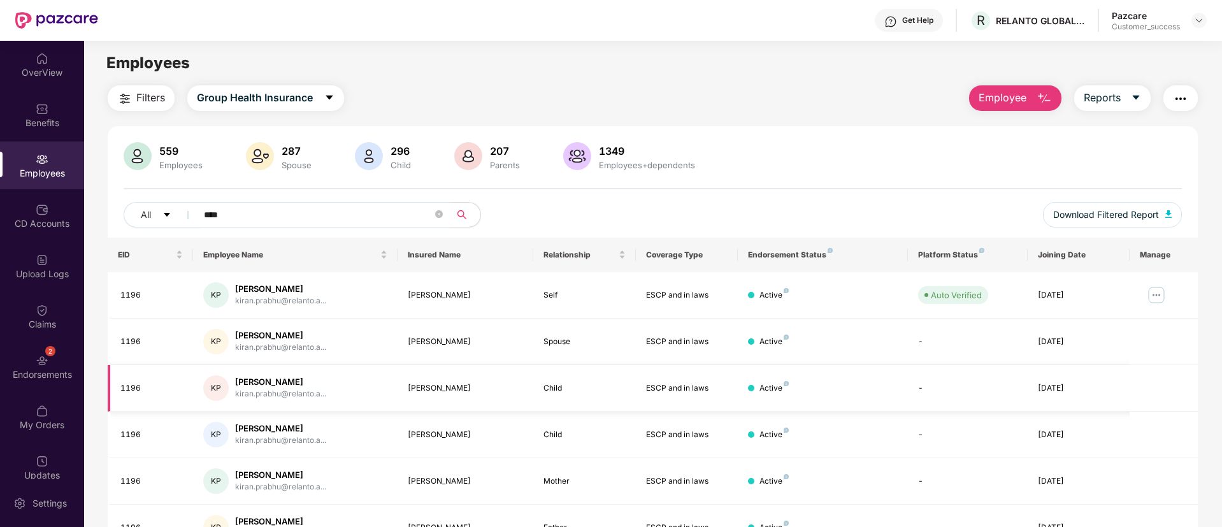
scroll to position [70, 0]
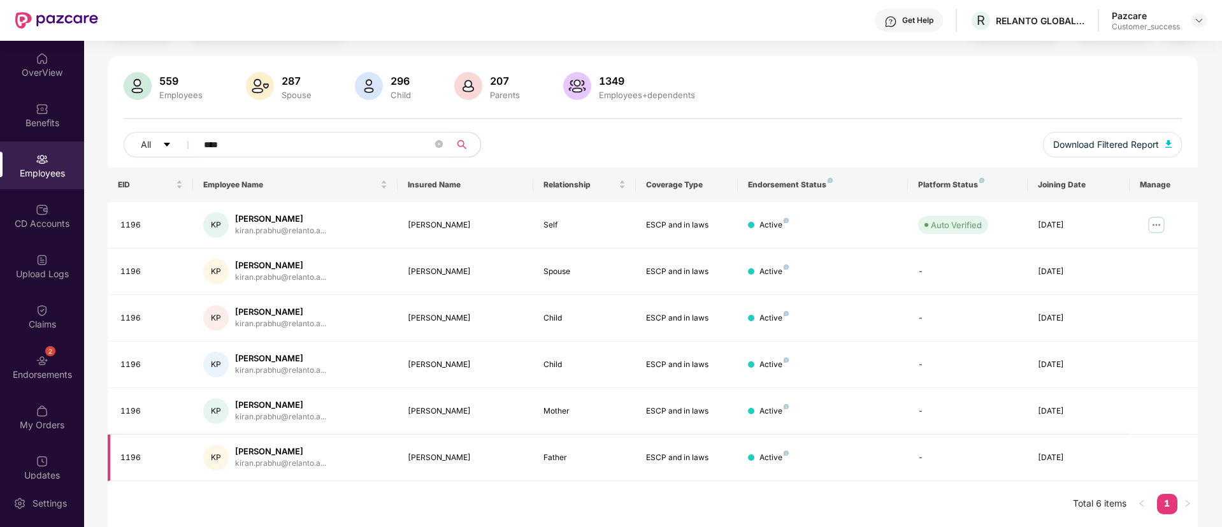
type input "****"
drag, startPoint x: 466, startPoint y: 457, endPoint x: 405, endPoint y: 454, distance: 61.2
click at [405, 454] on td "[PERSON_NAME]" at bounding box center [465, 457] width 136 height 47
